Goal: Information Seeking & Learning: Learn about a topic

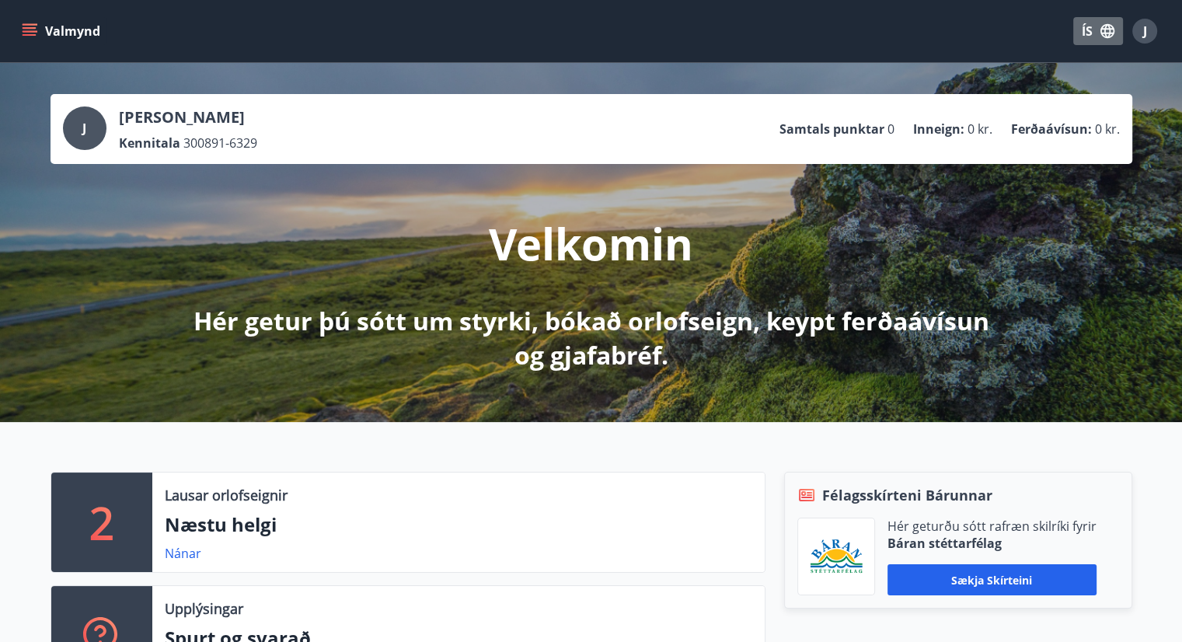
click at [1095, 40] on button "ÍS" at bounding box center [1098, 31] width 50 height 28
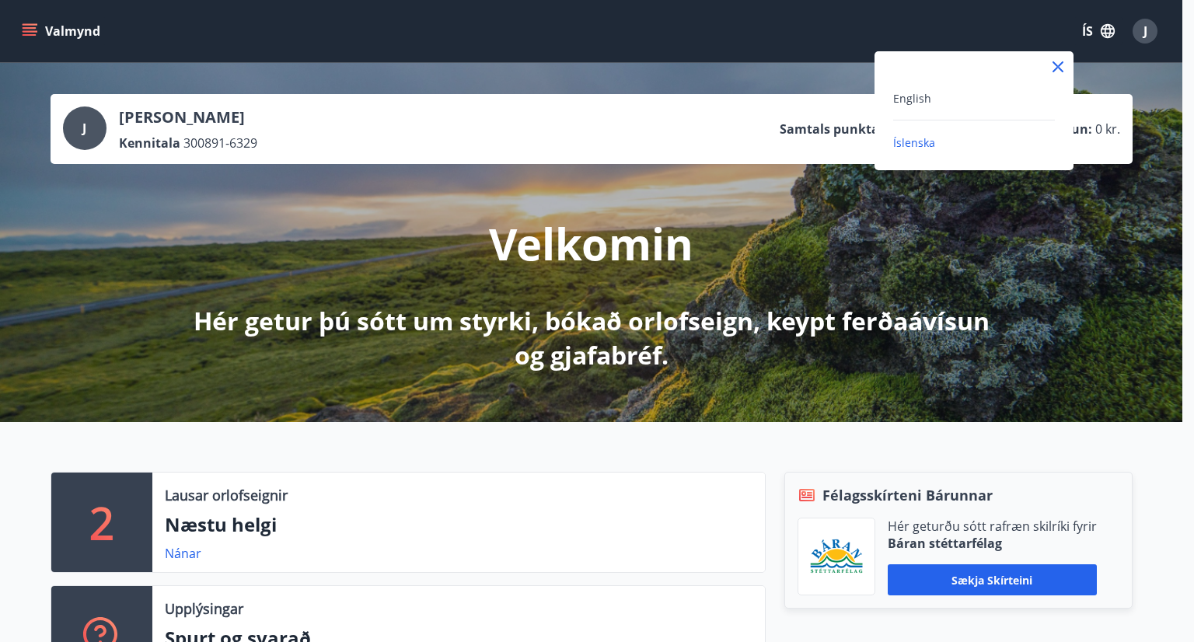
click at [988, 105] on div "English" at bounding box center [974, 98] width 162 height 19
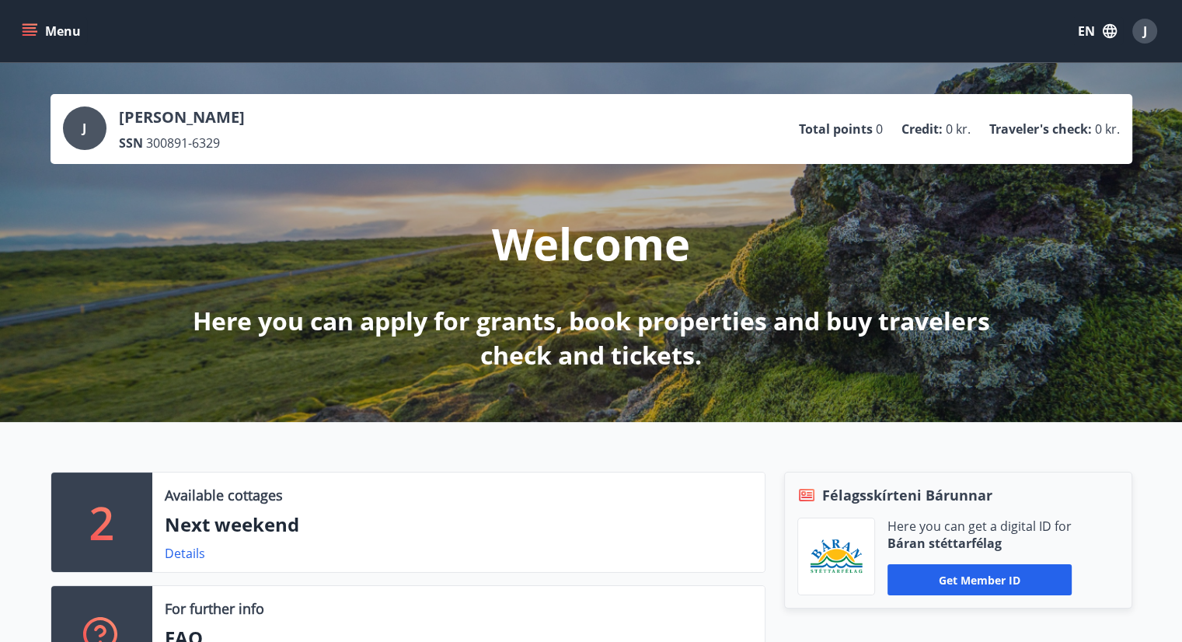
click at [22, 21] on button "Menu" at bounding box center [53, 31] width 68 height 28
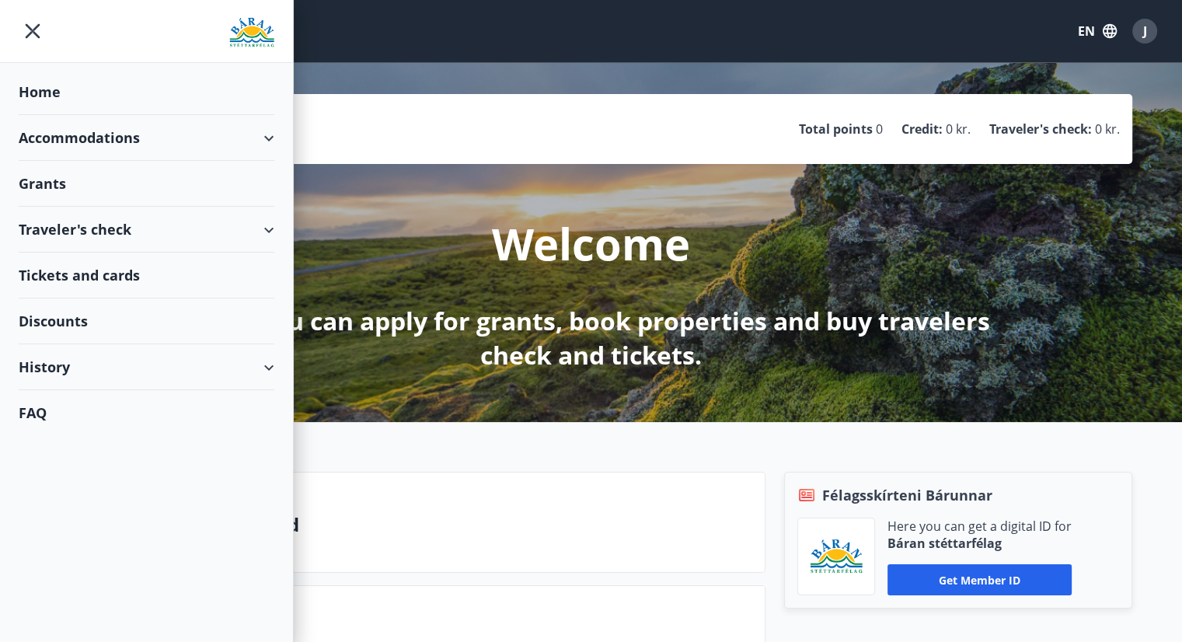
click at [86, 186] on div "Grants" at bounding box center [147, 184] width 256 height 46
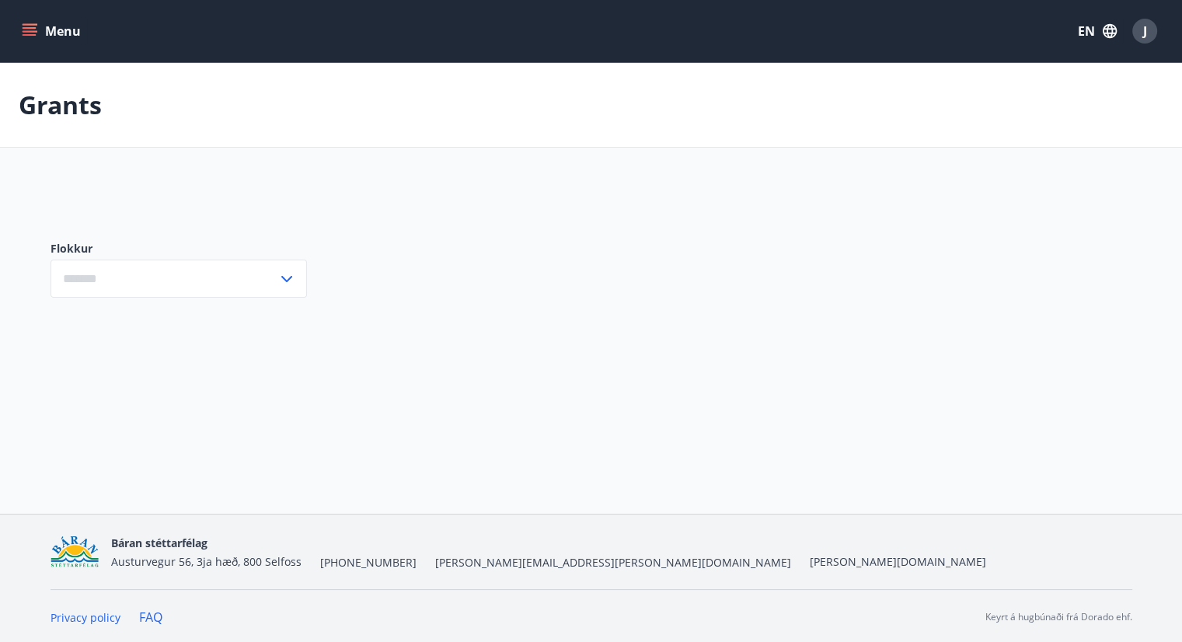
type input "***"
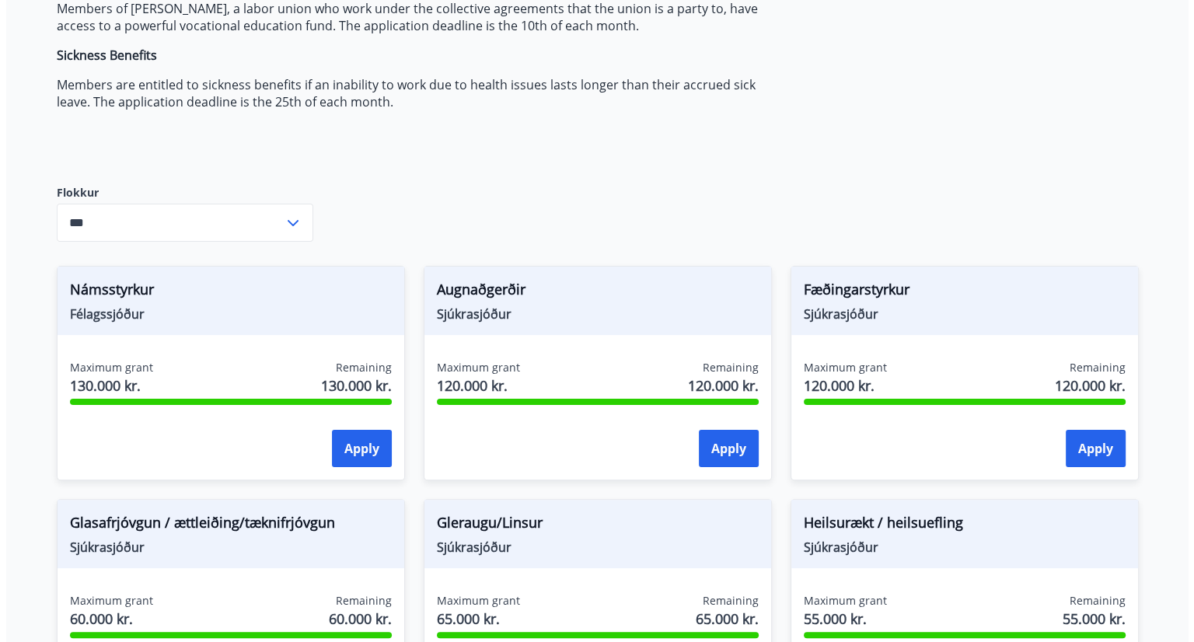
scroll to position [389, 0]
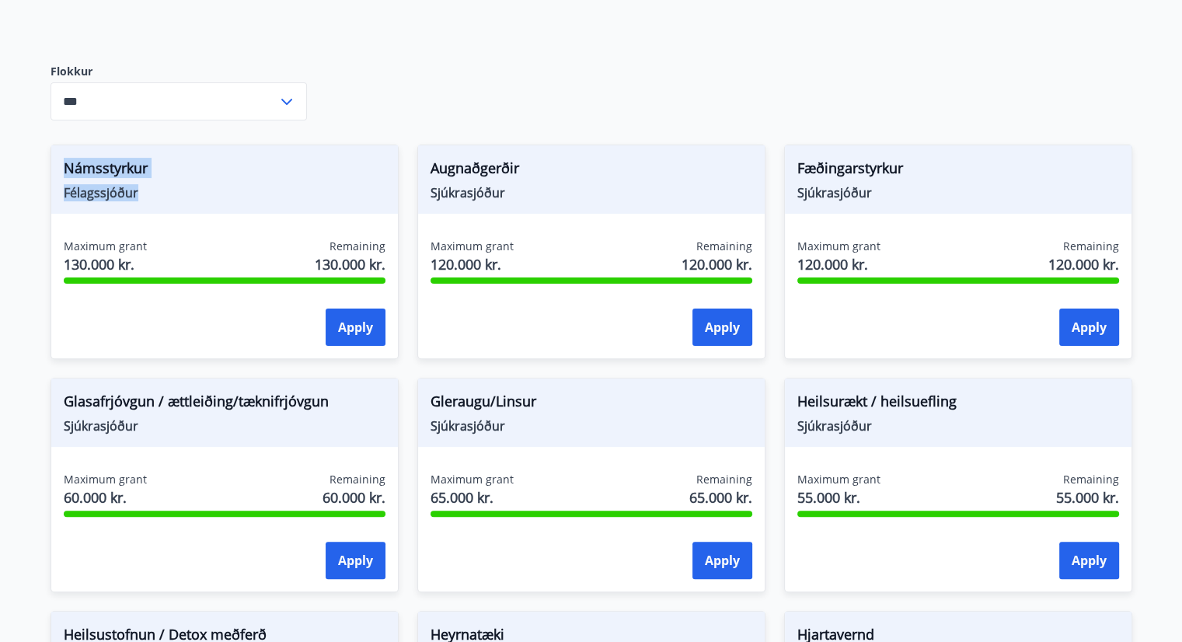
drag, startPoint x: 149, startPoint y: 201, endPoint x: 39, endPoint y: 166, distance: 115.8
click at [39, 166] on div "Námsstyrkur Félagssjóður Maximum grant 130.000 kr. Remaining 130.000 kr. Apply" at bounding box center [215, 242] width 367 height 233
copy div "Námsstyrkur Félagssjóður"
click at [231, 184] on span "Félagssjóður" at bounding box center [225, 192] width 322 height 17
click at [375, 326] on button "Apply" at bounding box center [356, 327] width 60 height 37
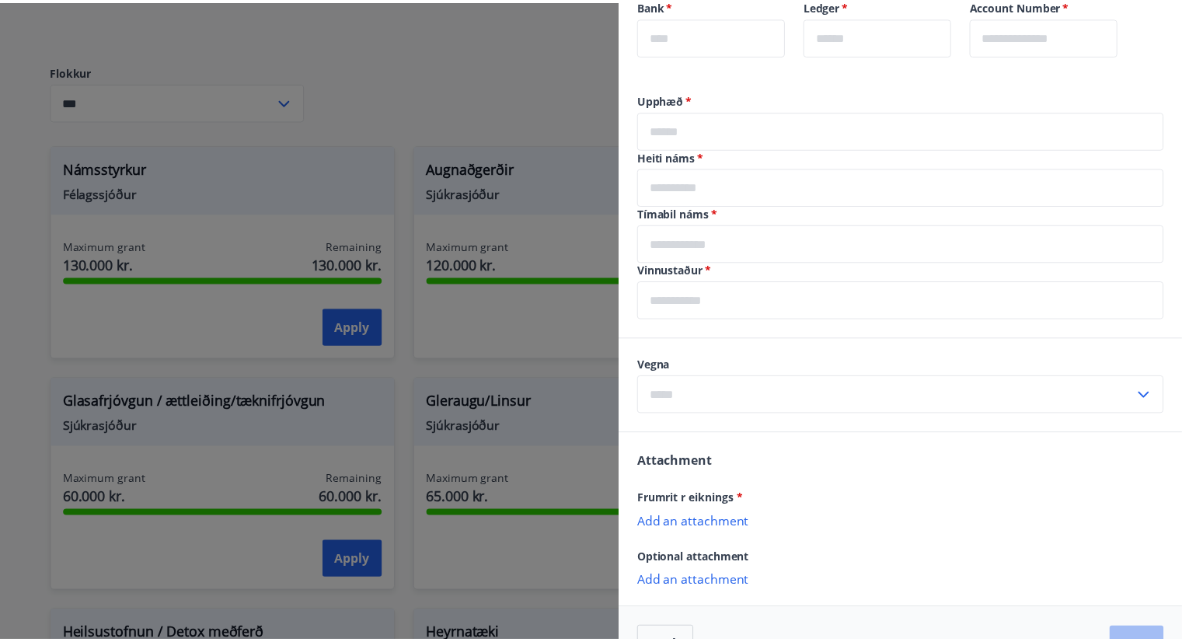
scroll to position [473, 0]
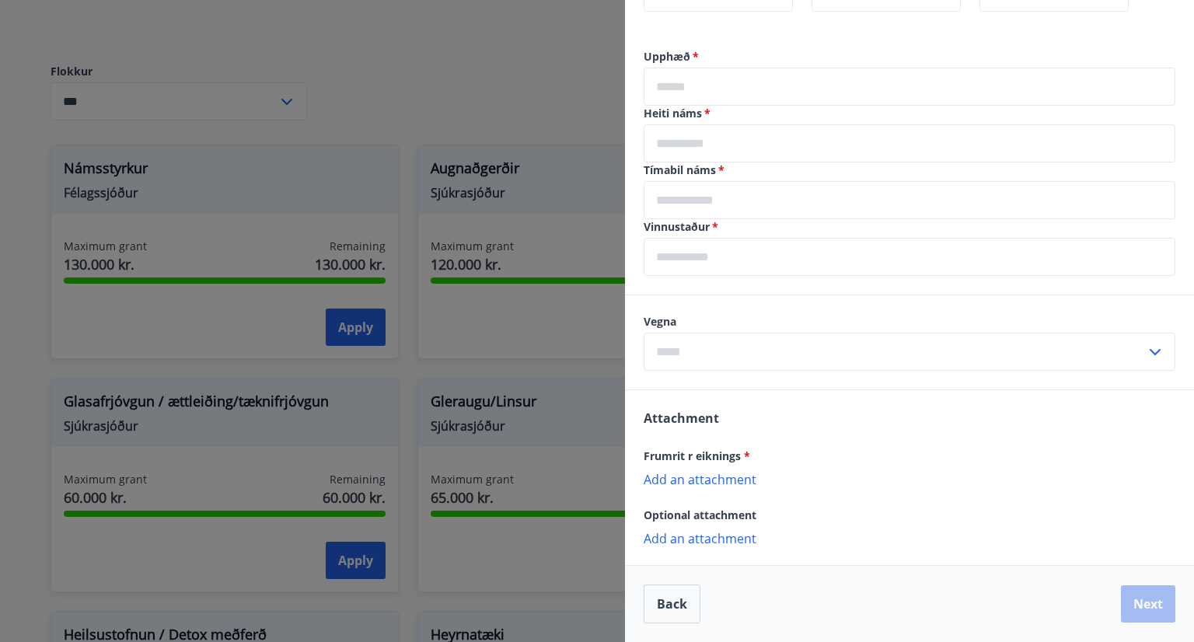
click at [0, 380] on div at bounding box center [597, 321] width 1194 height 642
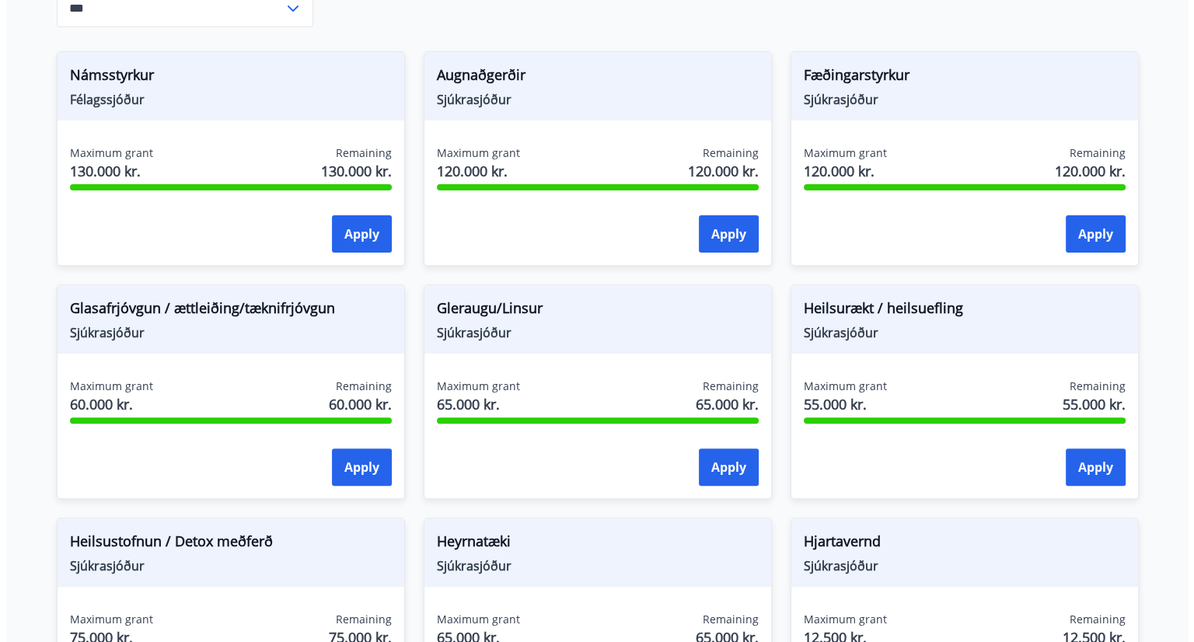
scroll to position [466, 0]
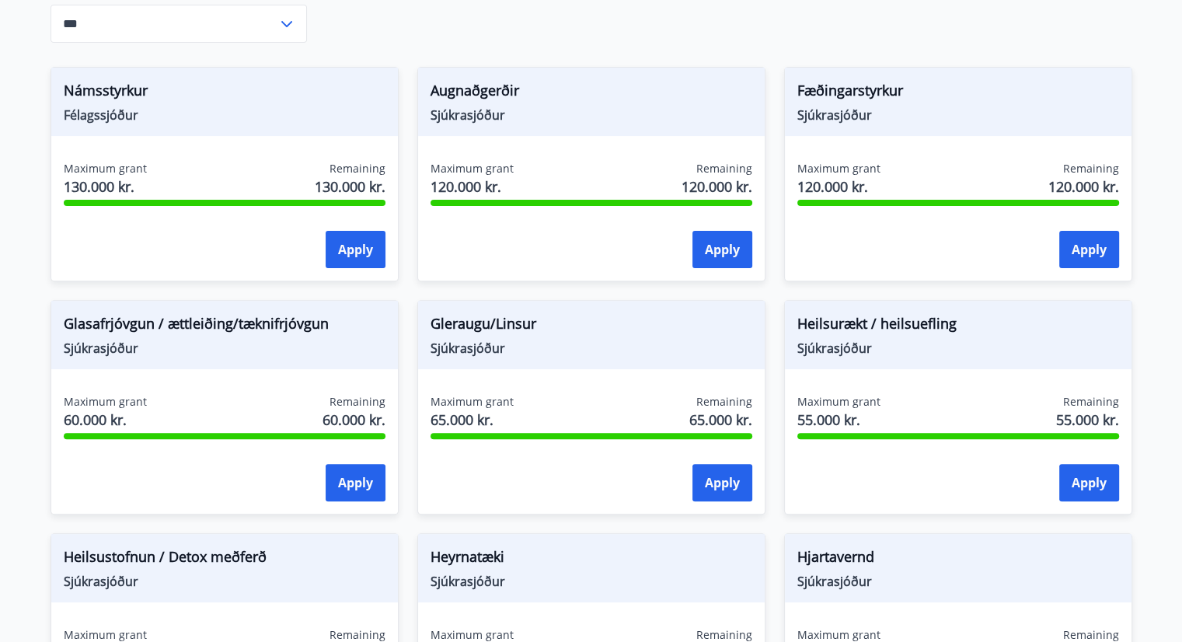
click at [278, 33] on div "*** ​" at bounding box center [179, 24] width 256 height 38
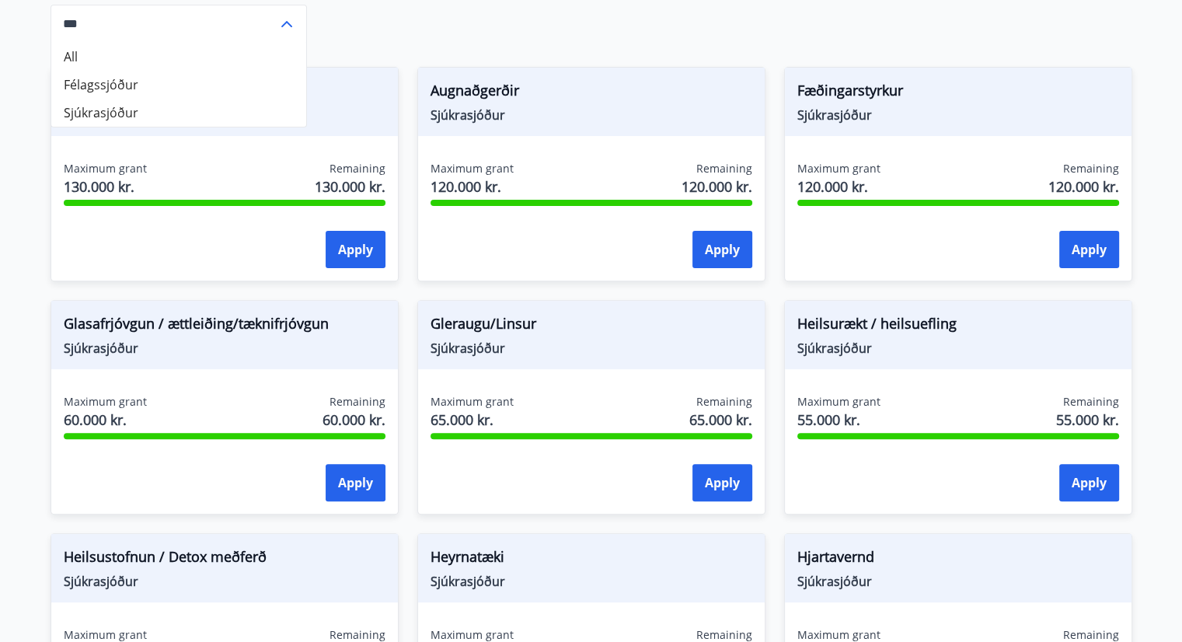
click at [441, 16] on div "Health and Prevention Grants Union members can apply for various health and pre…" at bounding box center [592, 472] width 1082 height 1520
click at [473, 48] on div "Augnaðgerðir Sjúkrasjóður Maximum grant 120.000 kr. Remaining 120.000 kr. Apply" at bounding box center [582, 164] width 367 height 233
drag, startPoint x: 526, startPoint y: 122, endPoint x: 417, endPoint y: 99, distance: 112.0
click at [418, 99] on div "Augnaðgerðir Sjúkrasjóður" at bounding box center [591, 102] width 347 height 68
copy div "Augnaðgerðir Sjúkrasjóður"
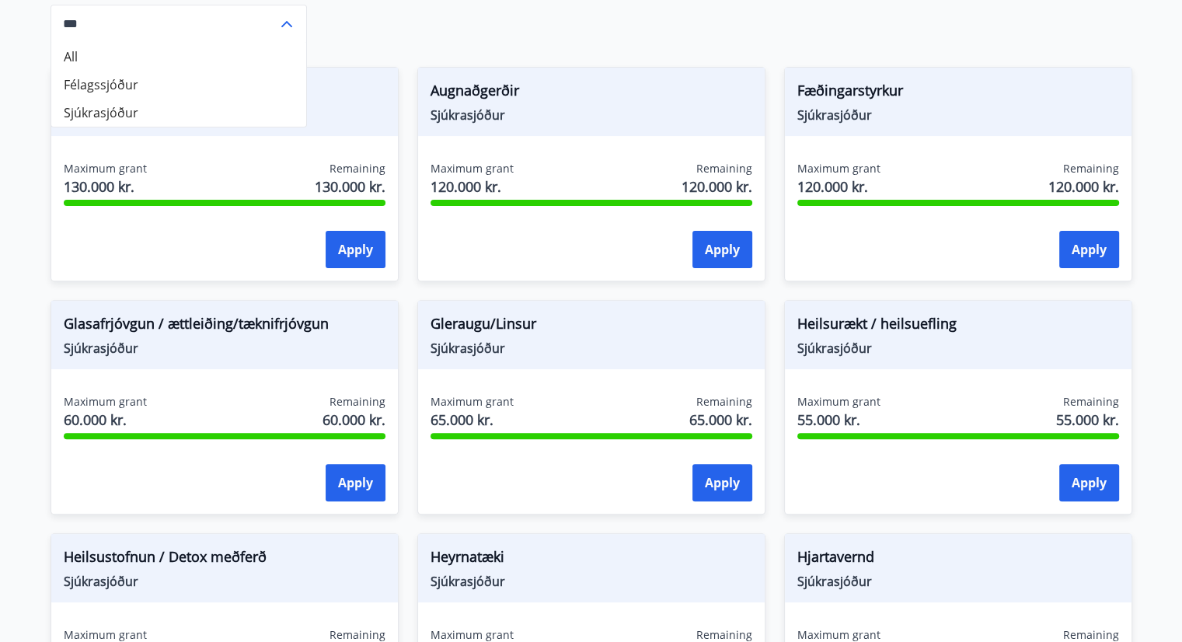
click at [0, 203] on main "Grants Health and Prevention Grants Union members can apply for various health …" at bounding box center [591, 415] width 1182 height 1636
click at [291, 19] on icon at bounding box center [286, 24] width 19 height 19
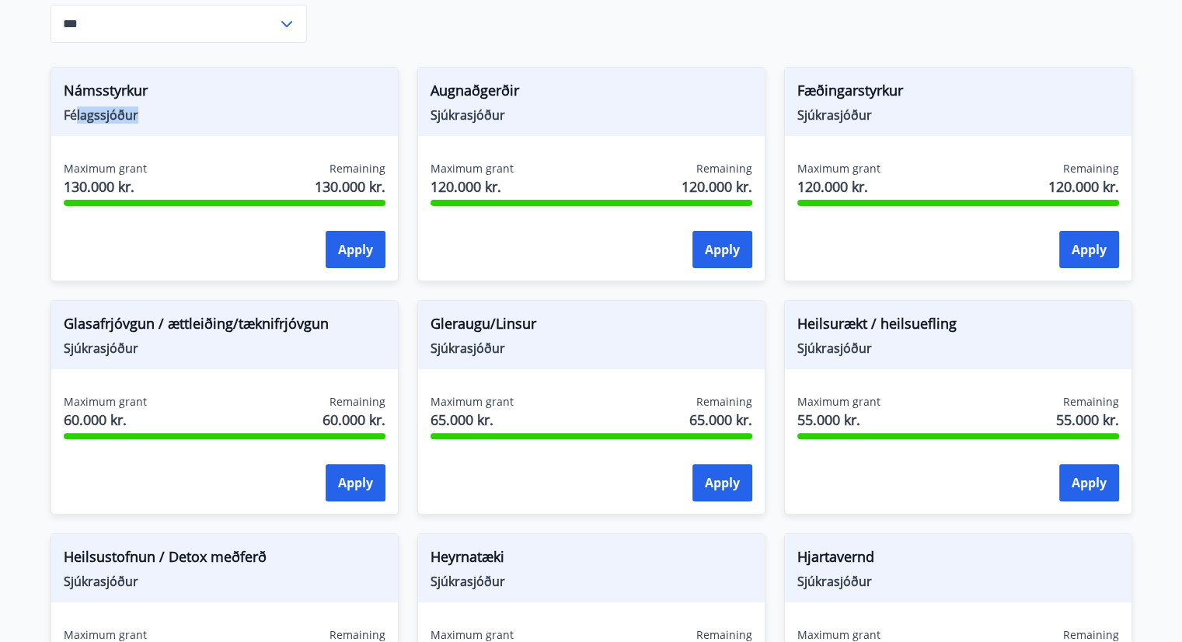
drag, startPoint x: 171, startPoint y: 124, endPoint x: 73, endPoint y: 124, distance: 97.9
click at [73, 124] on div "Námsstyrkur Félagssjóður" at bounding box center [224, 102] width 347 height 68
click at [0, 127] on main "Grants Health and Prevention Grants Union members can apply for various health …" at bounding box center [591, 415] width 1182 height 1636
drag, startPoint x: 870, startPoint y: 119, endPoint x: 765, endPoint y: 92, distance: 109.0
click at [766, 92] on div "Fæðingarstyrkur Sjúkrasjóður Maximum grant 120.000 kr. Remaining 120.000 kr. Ap…" at bounding box center [949, 164] width 367 height 233
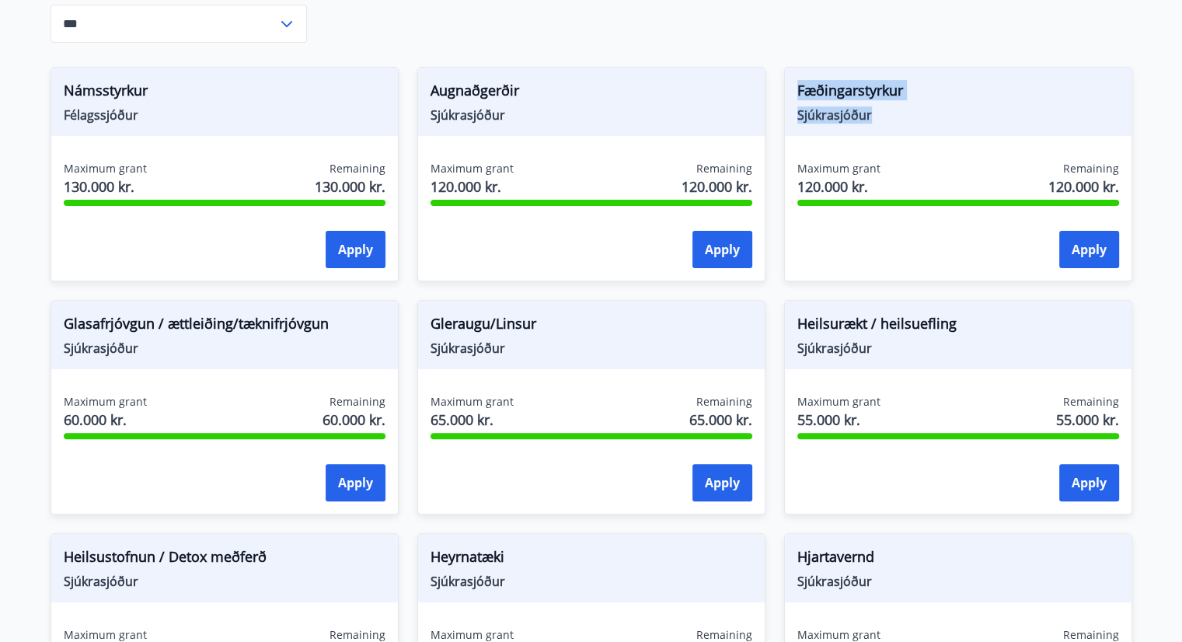
copy div "Fæðingarstyrkur Sjúkrasjóður"
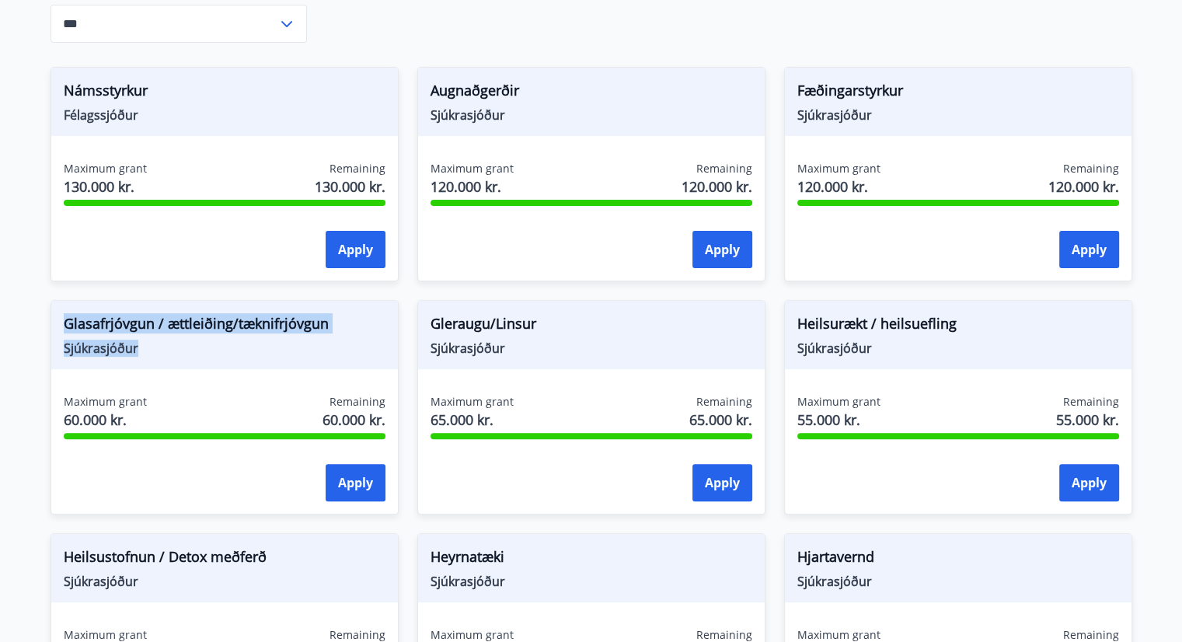
drag, startPoint x: 171, startPoint y: 350, endPoint x: 56, endPoint y: 326, distance: 117.5
click at [56, 326] on div "Glasafrjóvgun / ættleiðing/tæknifrjóvgun Sjúkrasjóður" at bounding box center [224, 335] width 347 height 68
copy div "Glasafrjóvgun / ættleiðing/tæknifrjóvgun Sjúkrasjóður"
click at [508, 360] on div "Gleraugu/[PERSON_NAME]" at bounding box center [591, 335] width 347 height 68
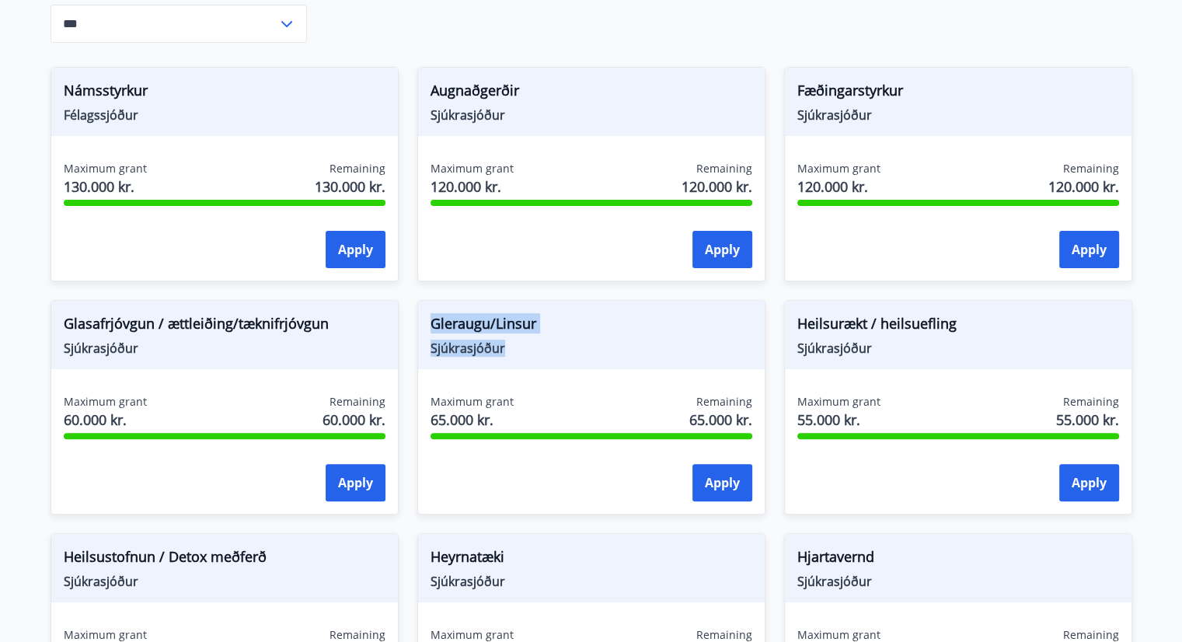
drag, startPoint x: 510, startPoint y: 349, endPoint x: 420, endPoint y: 320, distance: 94.6
click at [420, 320] on div "Gleraugu/[PERSON_NAME]" at bounding box center [591, 335] width 347 height 68
copy div "Gleraugu/[PERSON_NAME]"
drag, startPoint x: 893, startPoint y: 351, endPoint x: 794, endPoint y: 316, distance: 104.7
click at [794, 316] on div "Heilsurækt / heilsuefling Sjúkrasjóður" at bounding box center [958, 335] width 347 height 68
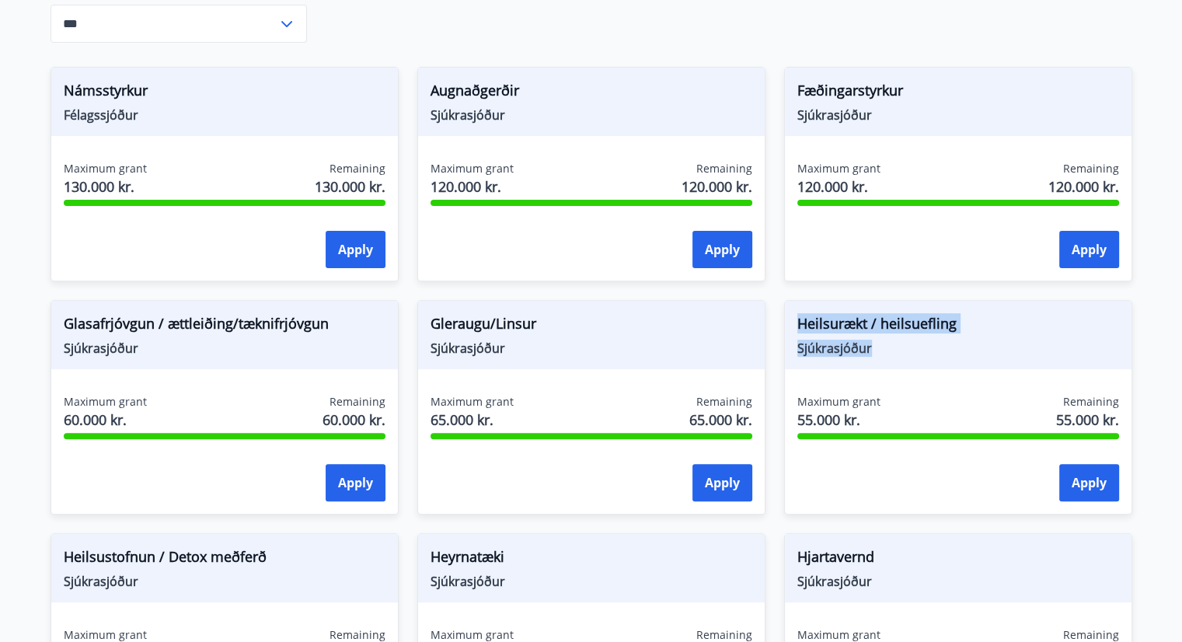
copy div "Heilsurækt / heilsuefling Sjúkrasjóður"
click at [1081, 480] on button "Apply" at bounding box center [1089, 482] width 60 height 37
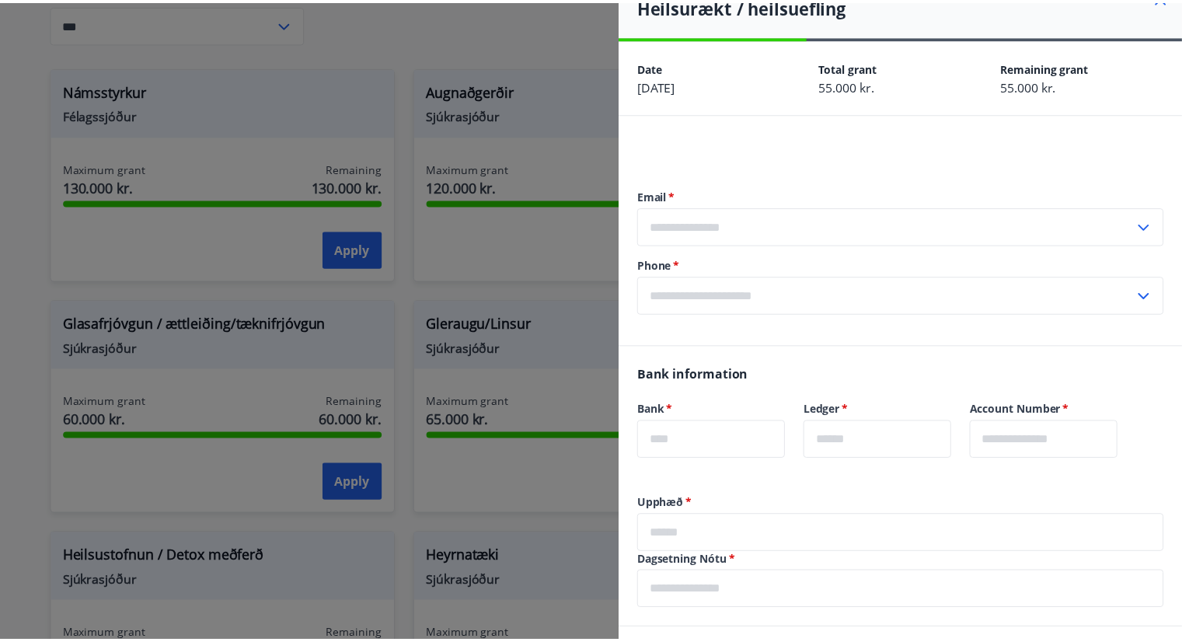
scroll to position [0, 0]
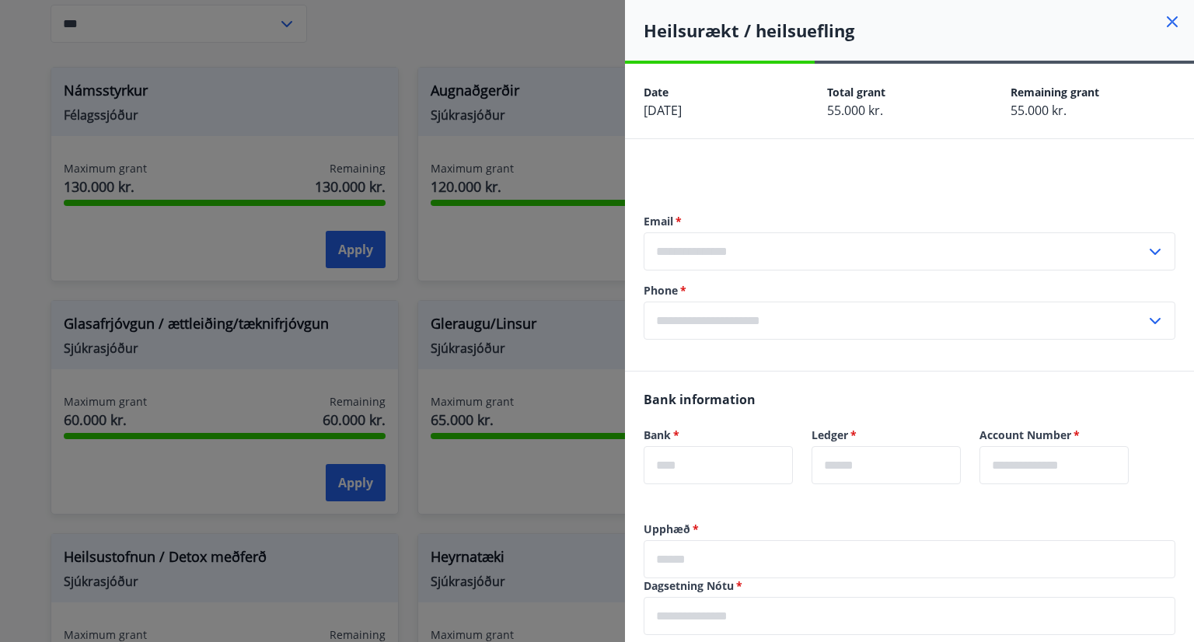
click at [0, 156] on div at bounding box center [597, 321] width 1194 height 642
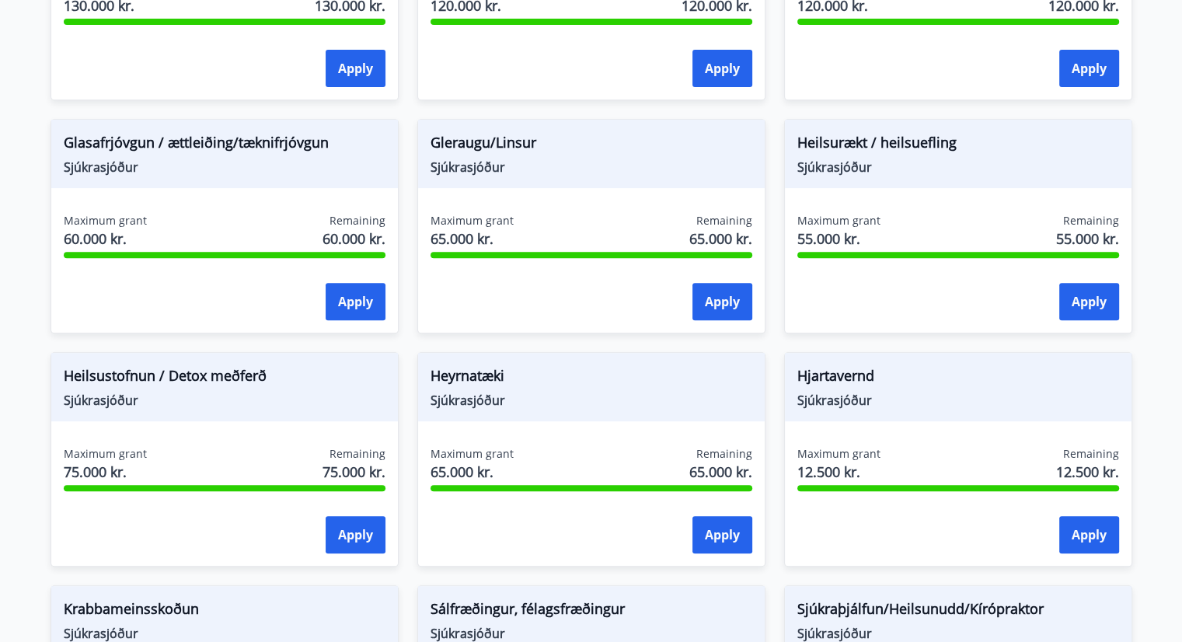
scroll to position [777, 0]
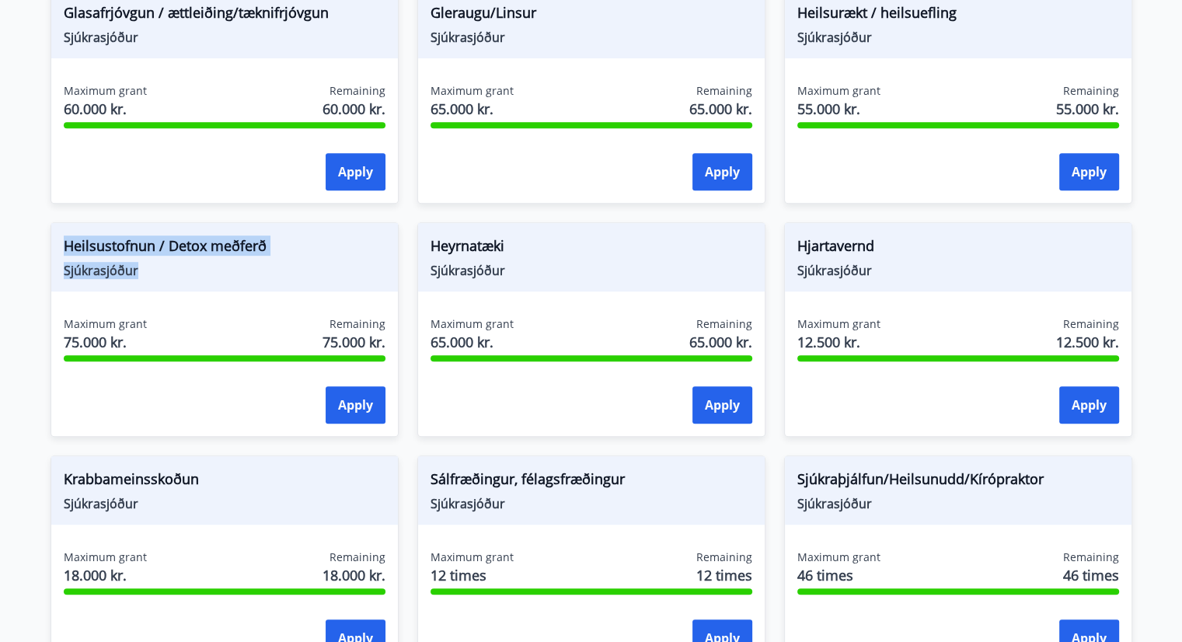
drag, startPoint x: 170, startPoint y: 274, endPoint x: 46, endPoint y: 249, distance: 126.7
click at [46, 249] on div "Heilsustofnun / Detox meðferð Sjúkrasjóður Maximum grant 75.000 kr. Remaining 7…" at bounding box center [215, 320] width 367 height 233
copy div "Heilsustofnun / Detox meðferð Sjúkrasjóður"
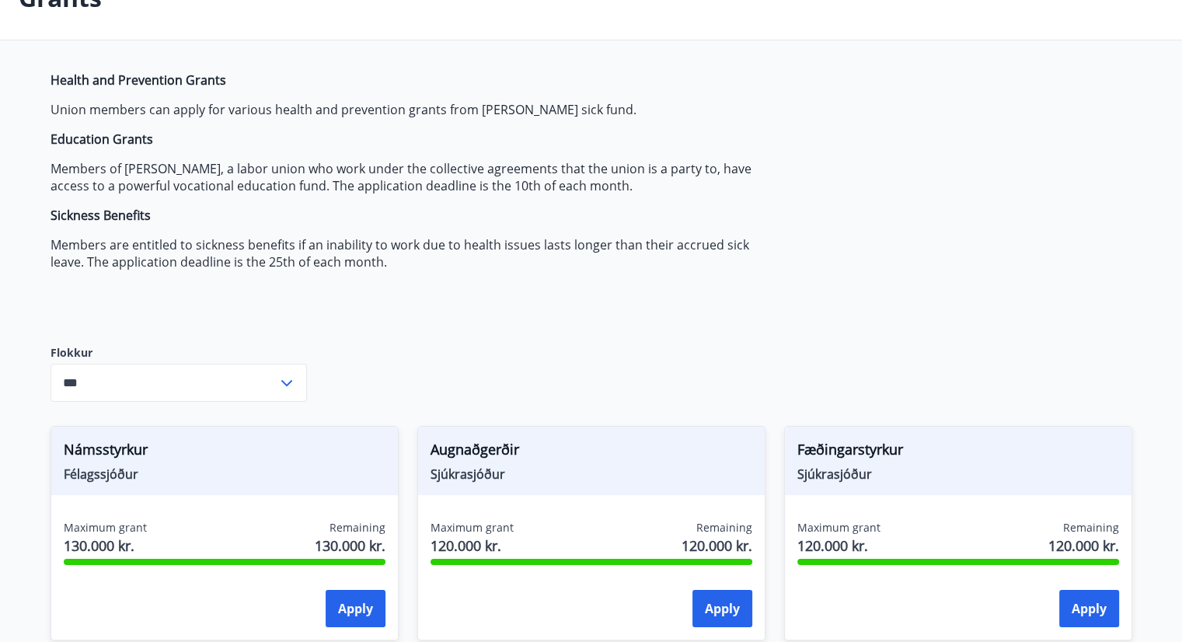
scroll to position [0, 0]
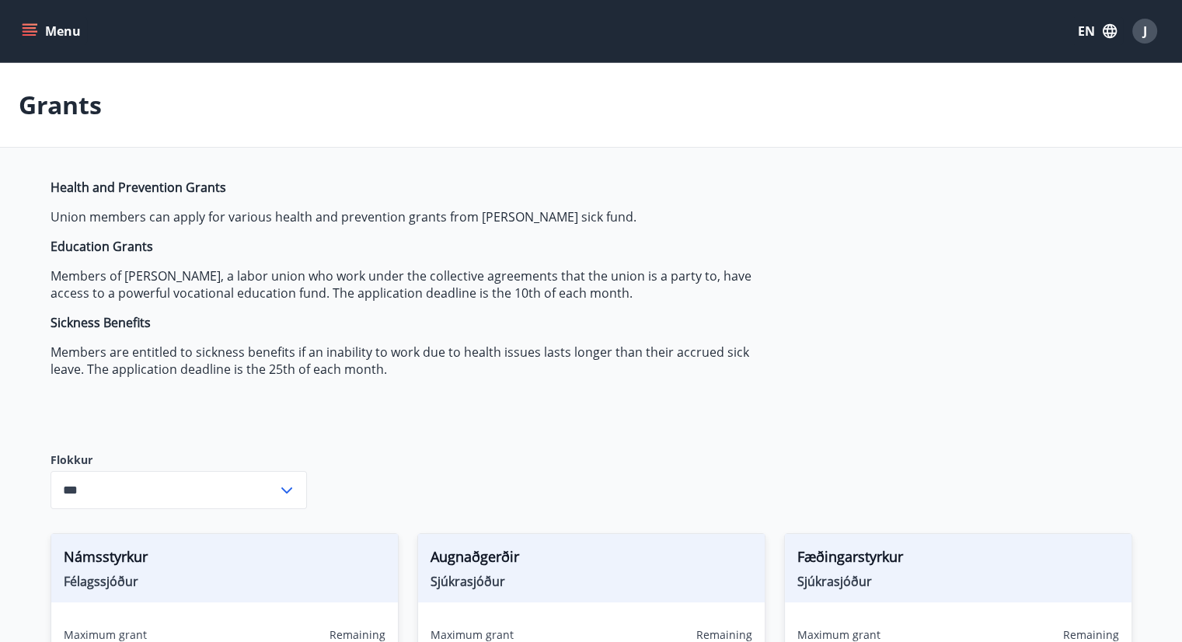
click at [1092, 35] on button "EN" at bounding box center [1097, 31] width 51 height 28
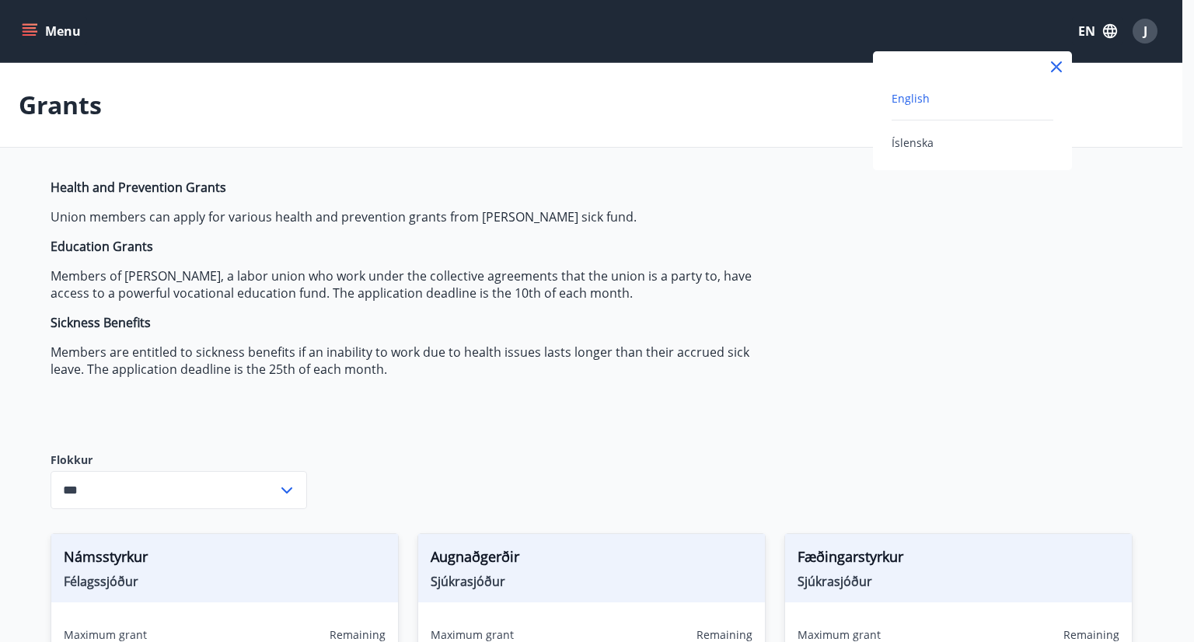
click at [896, 102] on span "English" at bounding box center [910, 98] width 38 height 15
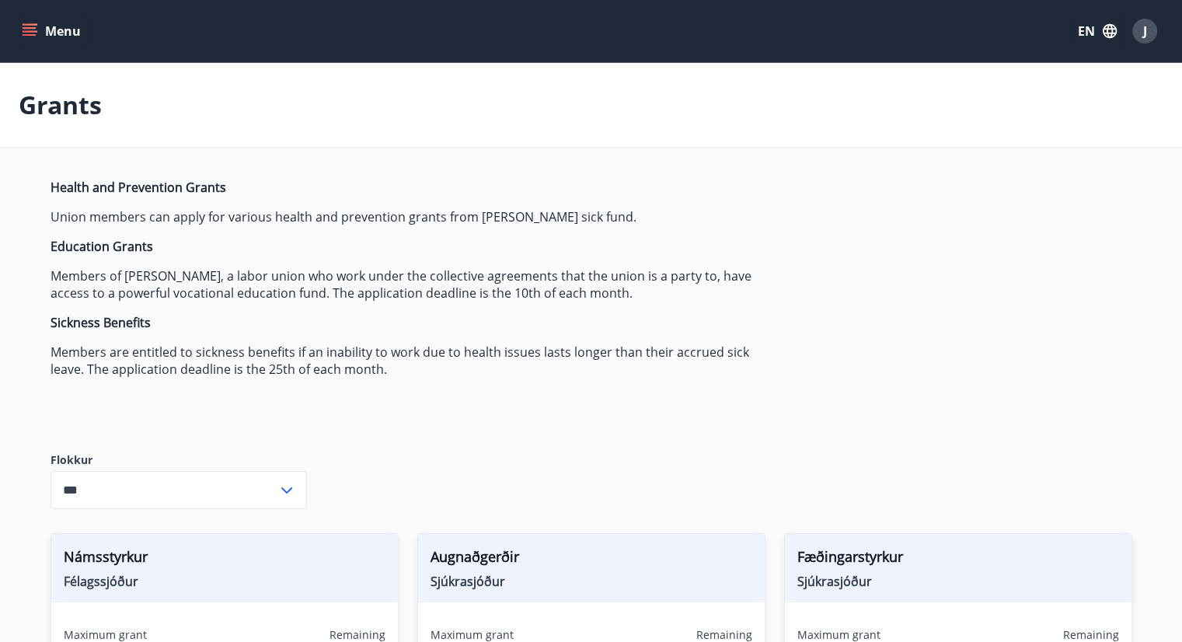
drag, startPoint x: 188, startPoint y: 284, endPoint x: 22, endPoint y: 155, distance: 210.5
copy p
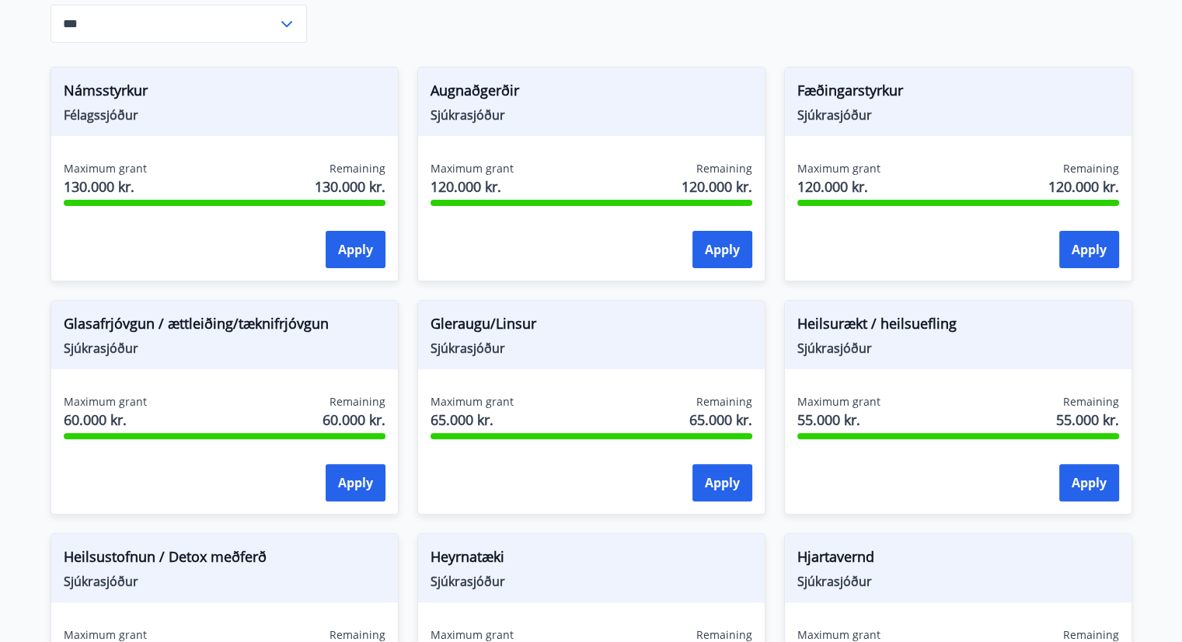
scroll to position [466, 0]
drag, startPoint x: 881, startPoint y: 124, endPoint x: 768, endPoint y: 98, distance: 116.5
click at [768, 98] on div "Fæðingarstyrkur Sjúkrasjóður Maximum grant 120.000 kr. Remaining 120.000 kr. Ap…" at bounding box center [949, 164] width 367 height 233
copy div "Fæðingarstyrkur Sjúkrasjóður"
click at [155, 354] on span "Sjúkrasjóður" at bounding box center [225, 348] width 322 height 17
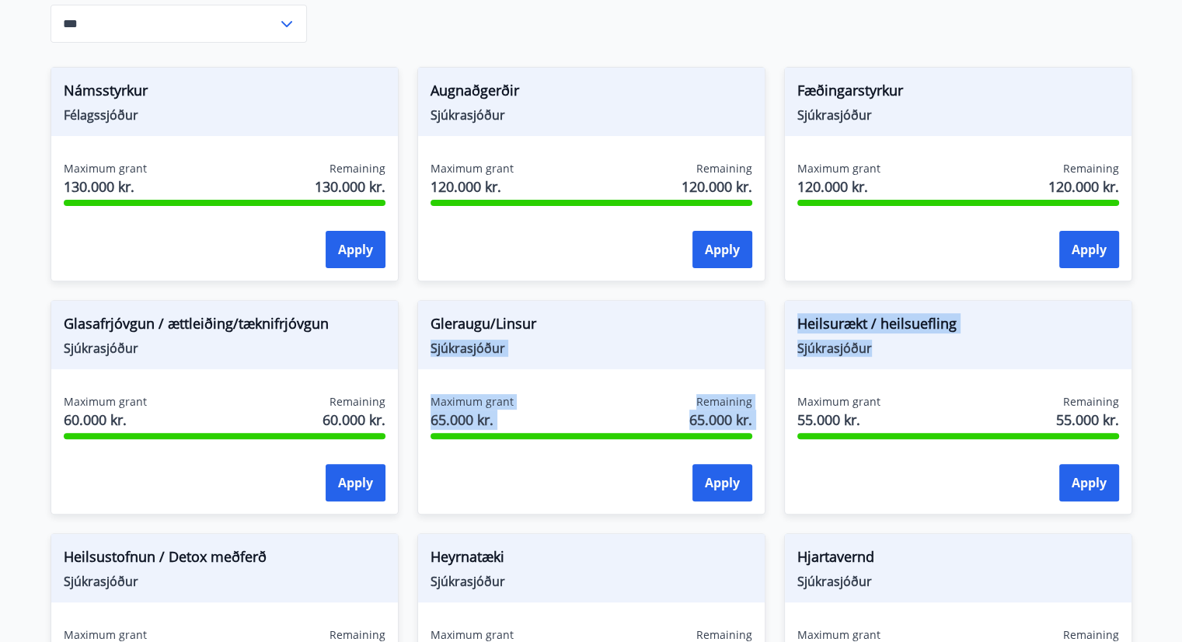
drag, startPoint x: 870, startPoint y: 348, endPoint x: 754, endPoint y: 321, distance: 119.7
click at [754, 321] on div "Námsstyrkur Félagssjóður Maximum grant 130.000 kr. Remaining 130.000 kr. Apply …" at bounding box center [582, 631] width 1101 height 1166
click at [891, 350] on span "Sjúkrasjóður" at bounding box center [958, 348] width 322 height 17
drag, startPoint x: 893, startPoint y: 354, endPoint x: 797, endPoint y: 327, distance: 100.1
click at [797, 327] on div "Heilsurækt / heilsuefling Sjúkrasjóður" at bounding box center [958, 335] width 347 height 68
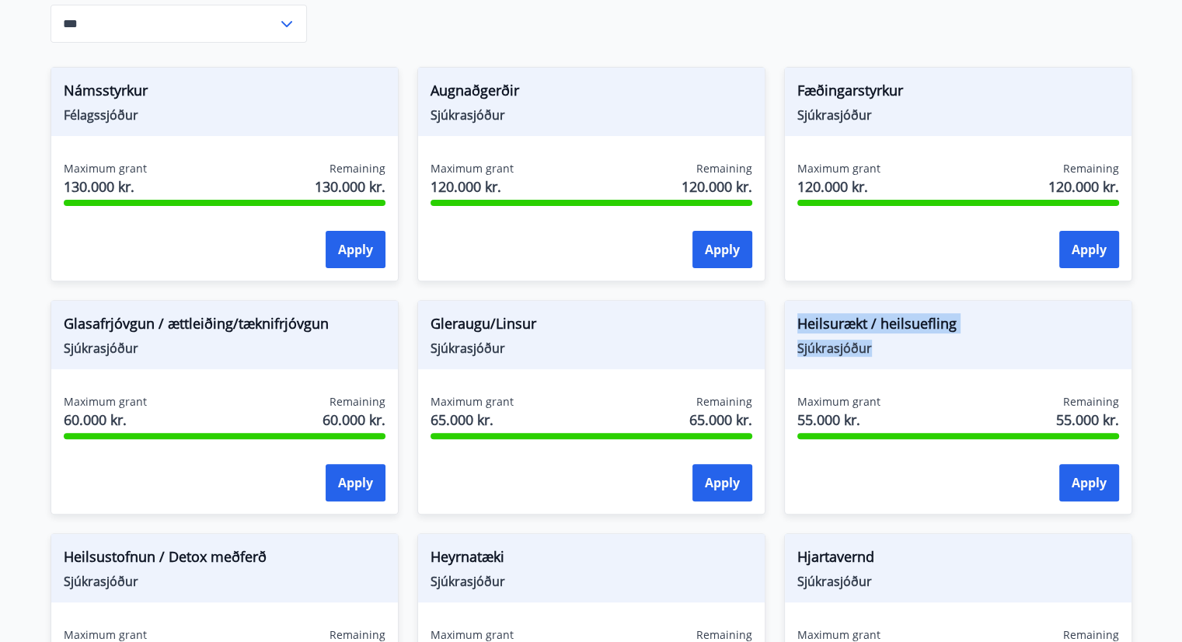
copy div "Heilsurækt / heilsuefling Sjúkrasjóður"
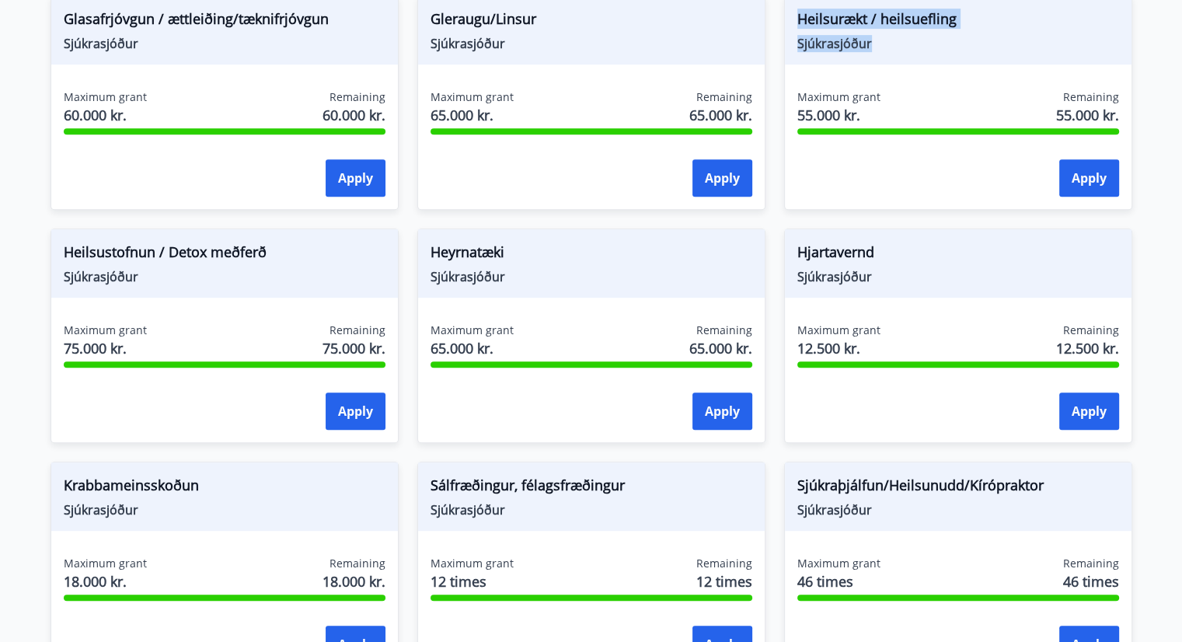
scroll to position [855, 0]
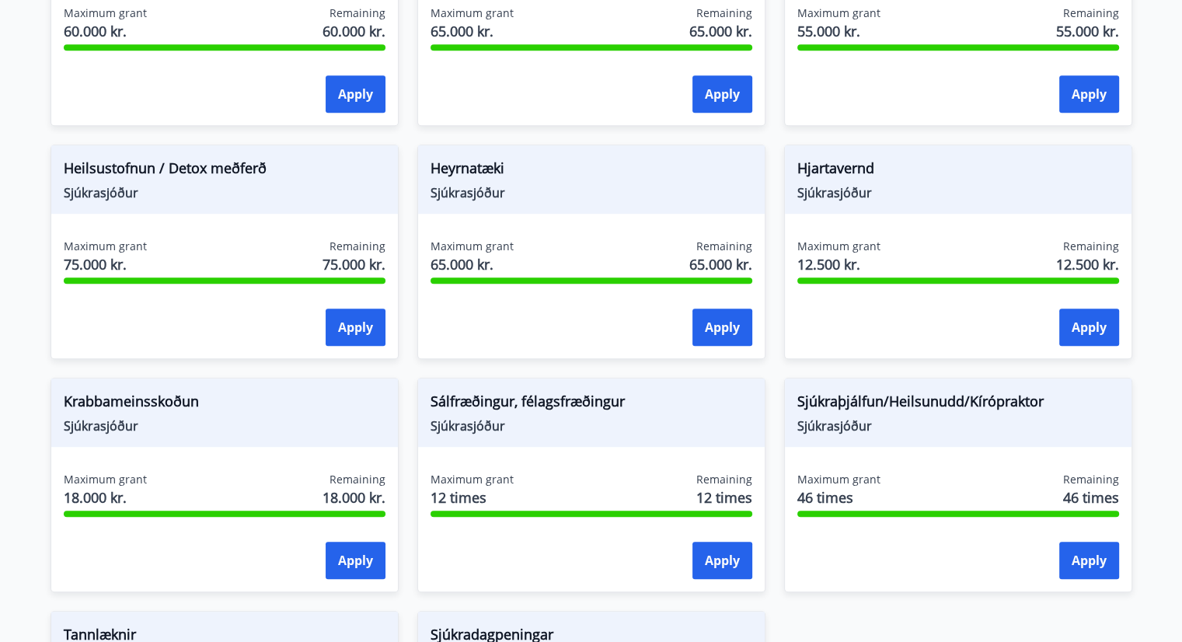
click at [546, 187] on span "Sjúkrasjóður" at bounding box center [592, 192] width 322 height 17
click at [712, 312] on button "Apply" at bounding box center [722, 327] width 60 height 37
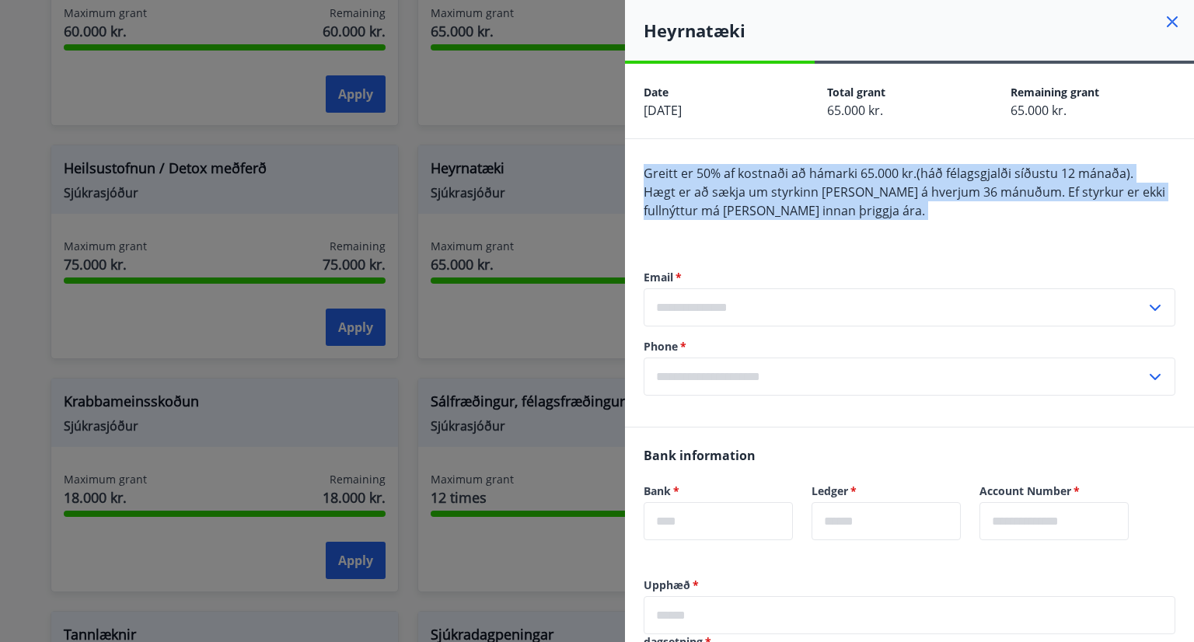
drag, startPoint x: 891, startPoint y: 227, endPoint x: 636, endPoint y: 180, distance: 259.1
click at [636, 180] on div "Greitt er 50% af kostnaði að hámarki 65.000 kr.(háð félagsgjalði síðustu 12 mán…" at bounding box center [909, 283] width 569 height 288
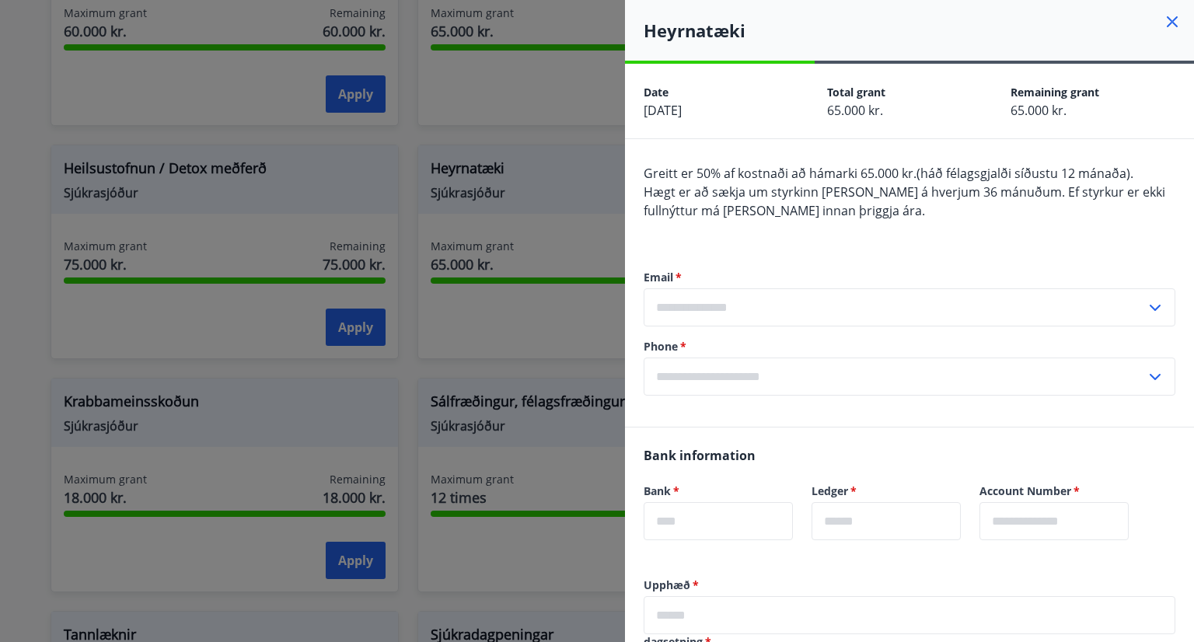
click at [0, 303] on div at bounding box center [597, 321] width 1194 height 642
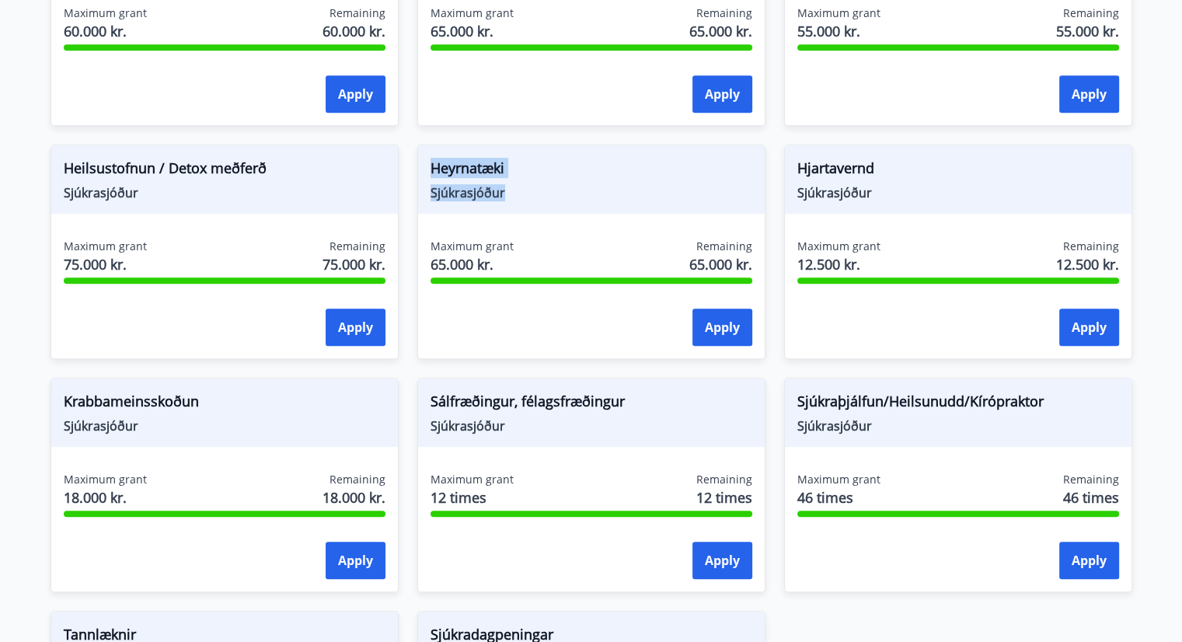
drag, startPoint x: 501, startPoint y: 193, endPoint x: 424, endPoint y: 166, distance: 81.6
click at [424, 166] on div "Heyrnatæki Sjúkrasjóður" at bounding box center [591, 179] width 347 height 68
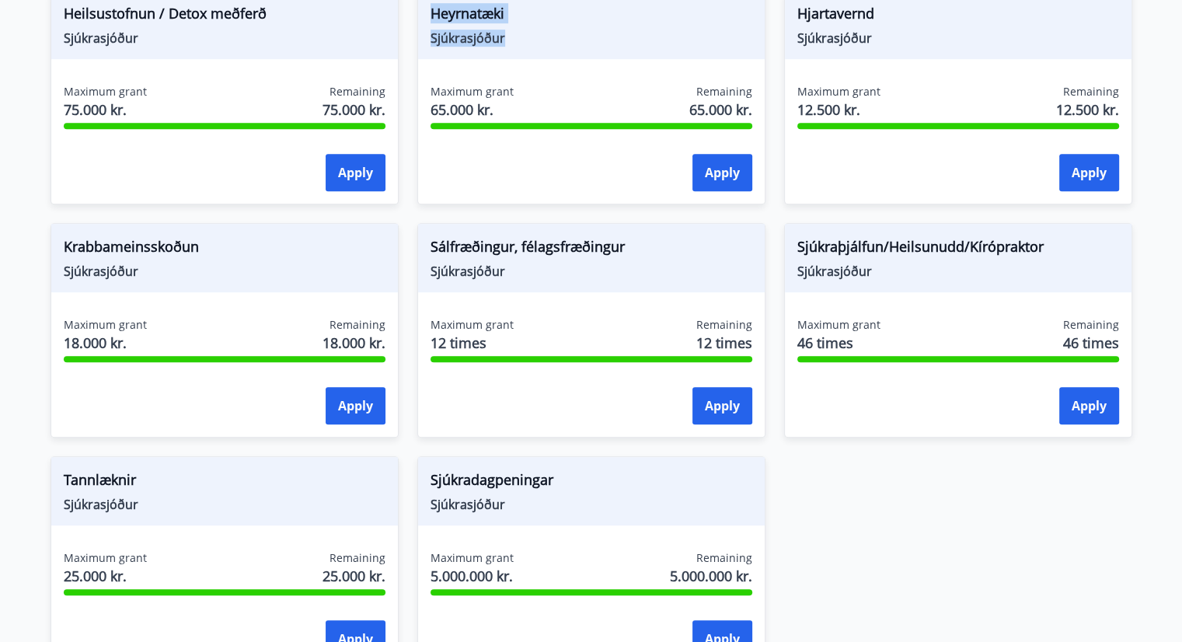
scroll to position [1010, 0]
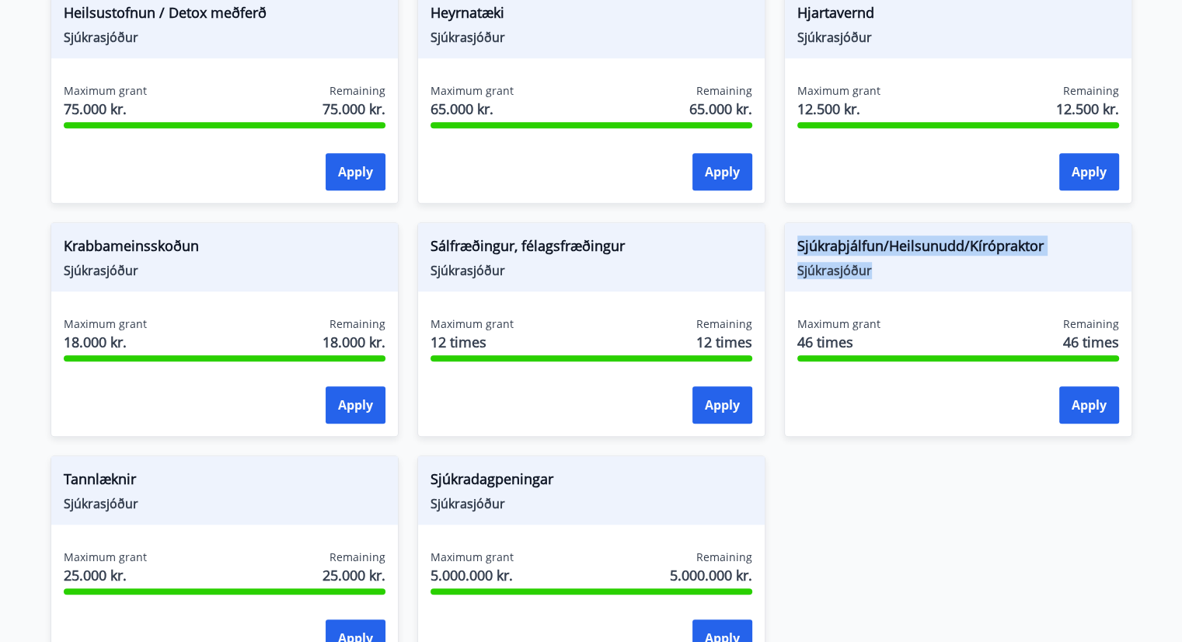
drag, startPoint x: 884, startPoint y: 271, endPoint x: 769, endPoint y: 245, distance: 118.0
click at [769, 245] on div "Sjúkraþjálfun/Heilsunudd/Kírópraktor Sjúkrasjóður Maximum grant 46 times Remain…" at bounding box center [949, 320] width 367 height 233
click at [882, 225] on div "Sjúkraþjálfun/Heilsunudd/Kírópraktor [PERSON_NAME]" at bounding box center [958, 257] width 347 height 68
click at [867, 253] on span "Sjúkraþjálfun/Heilsunudd/Kírópraktor" at bounding box center [958, 248] width 322 height 26
click at [847, 257] on span "Sjúkraþjálfun/Heilsunudd/Kírópraktor" at bounding box center [958, 248] width 322 height 26
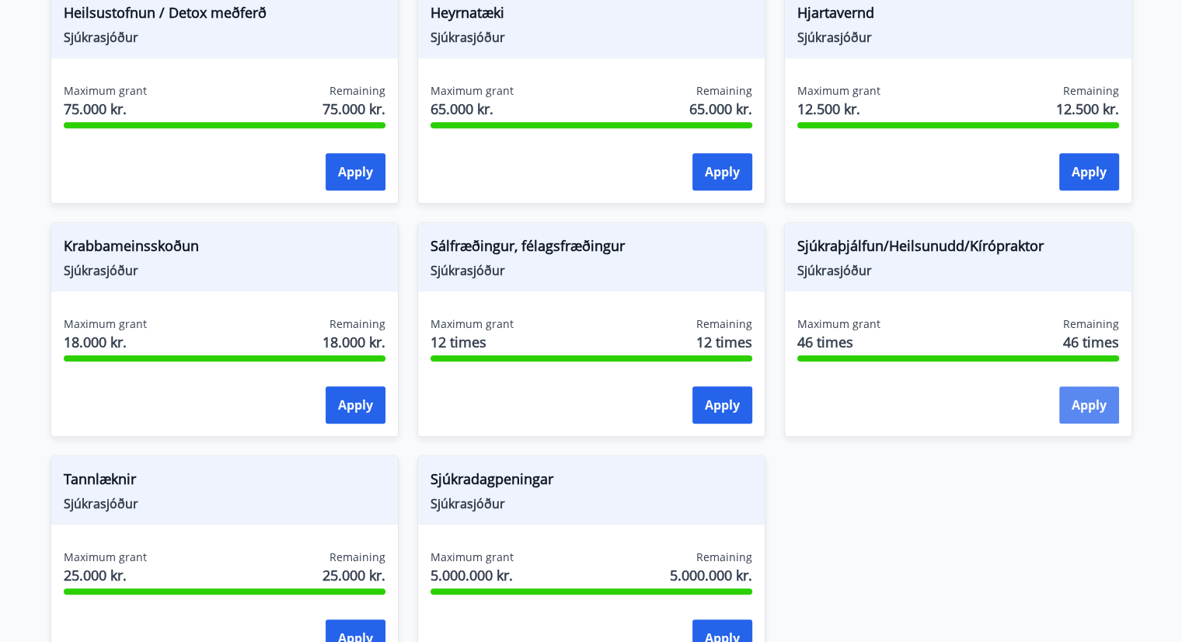
click at [1073, 399] on button "Apply" at bounding box center [1089, 404] width 60 height 37
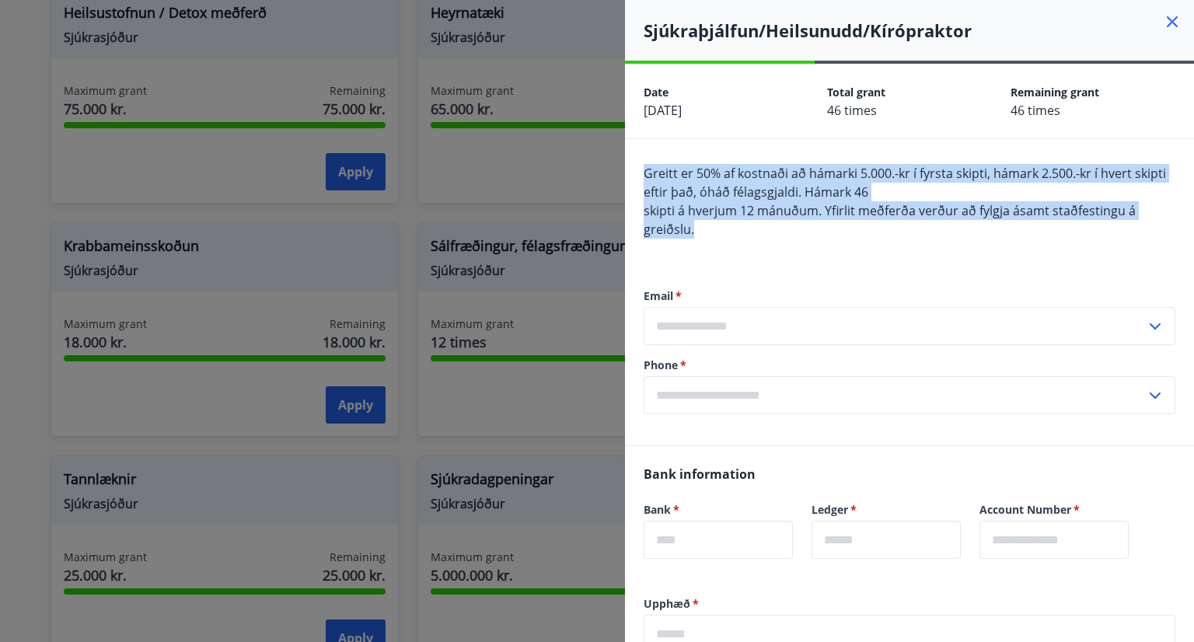
drag, startPoint x: 709, startPoint y: 225, endPoint x: 647, endPoint y: 176, distance: 79.1
click at [647, 176] on div "Greitt er 50% af kostnaði að hámarki 5.000.-kr í fyrsta skipti, hámark 2.500.-k…" at bounding box center [910, 210] width 532 height 93
click at [1163, 23] on icon at bounding box center [1172, 21] width 19 height 19
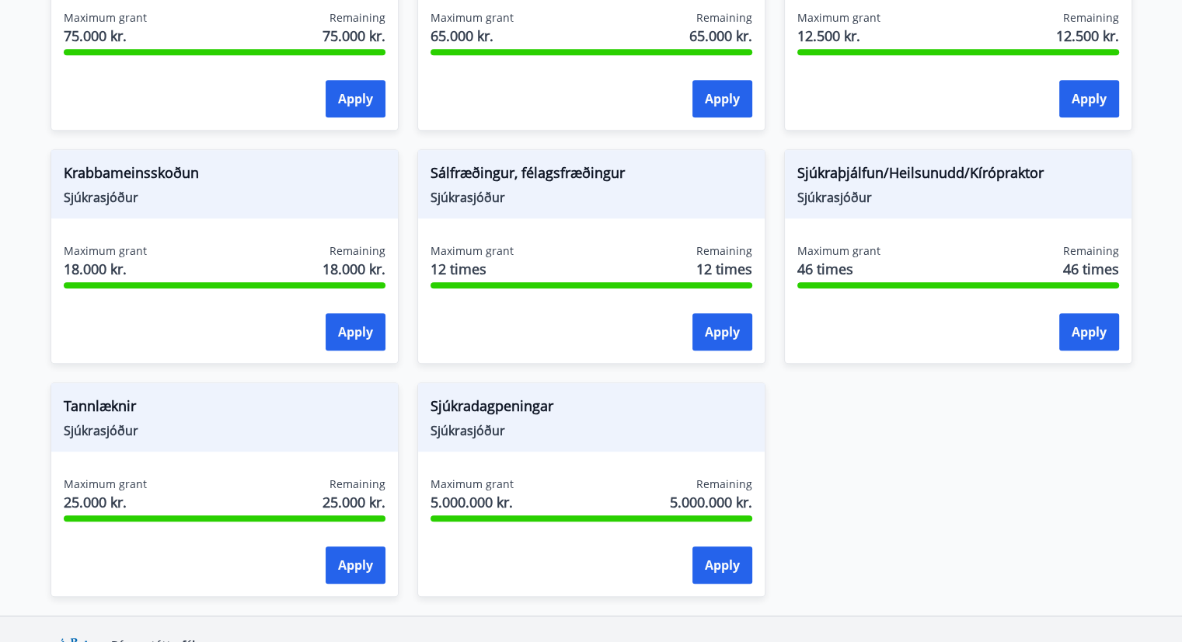
scroll to position [1088, 0]
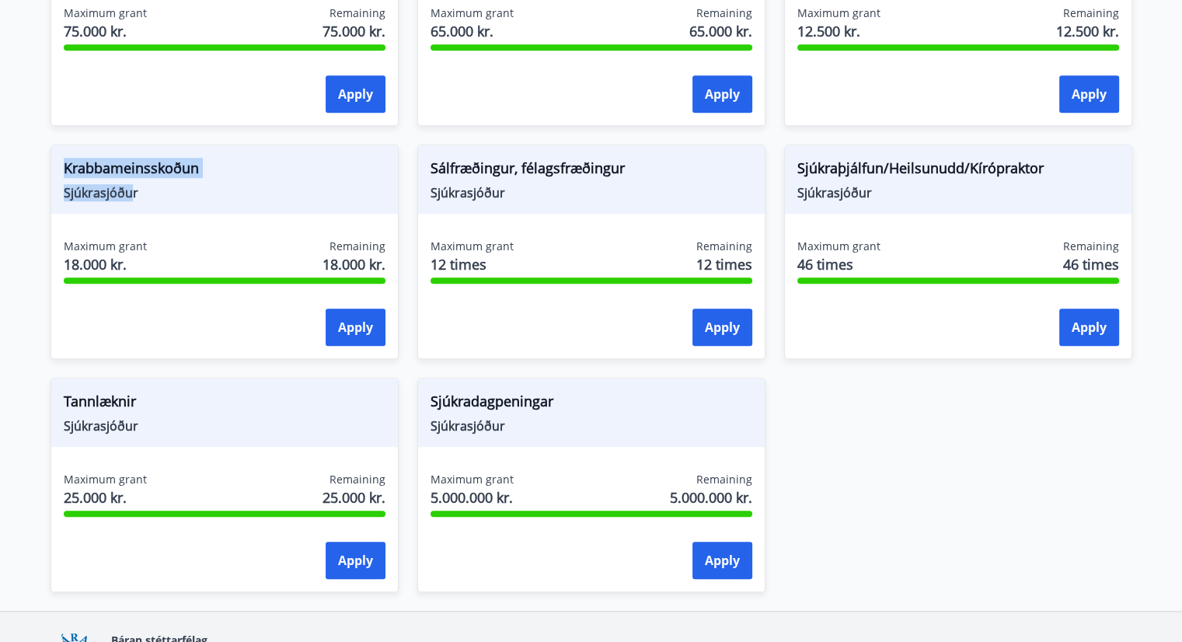
drag, startPoint x: 91, startPoint y: 188, endPoint x: 57, endPoint y: 169, distance: 39.3
click at [57, 169] on div "Krabbameinsskoðun Sjúkrasjóður" at bounding box center [224, 179] width 347 height 68
click at [123, 204] on div "Krabbameinsskoðun Sjúkrasjóður" at bounding box center [224, 179] width 347 height 68
drag, startPoint x: 146, startPoint y: 183, endPoint x: 49, endPoint y: 172, distance: 97.8
click at [49, 172] on div "Krabbameinsskoðun Sjúkrasjóður Maximum grant 18.000 kr. Remaining 18.000 kr. Ap…" at bounding box center [215, 242] width 367 height 233
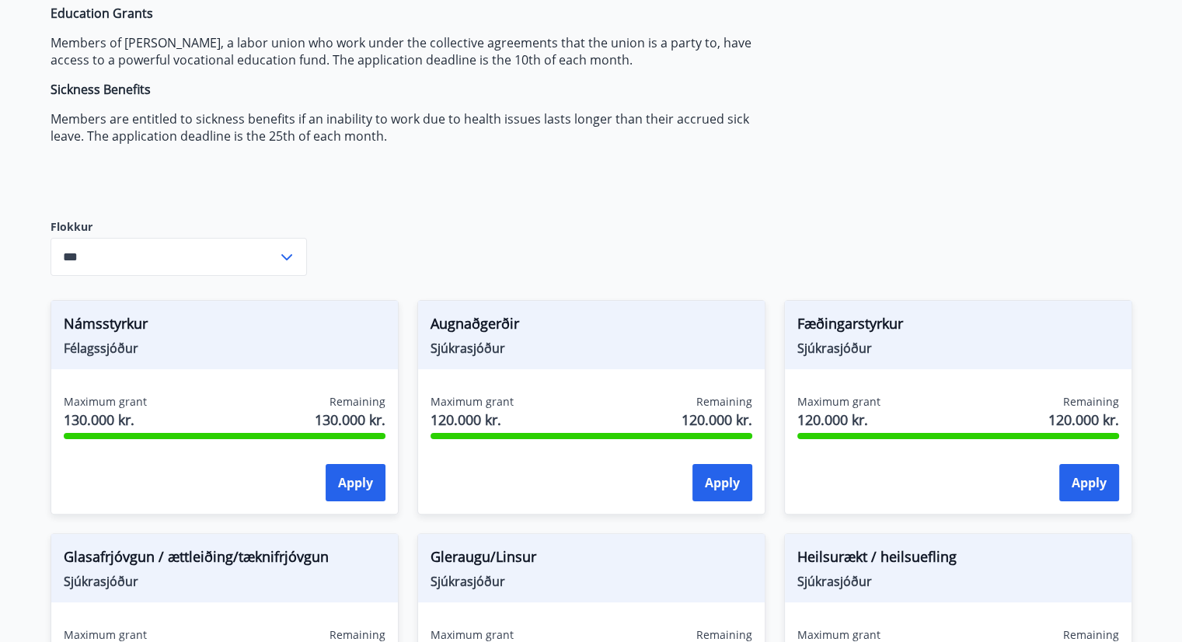
scroll to position [0, 0]
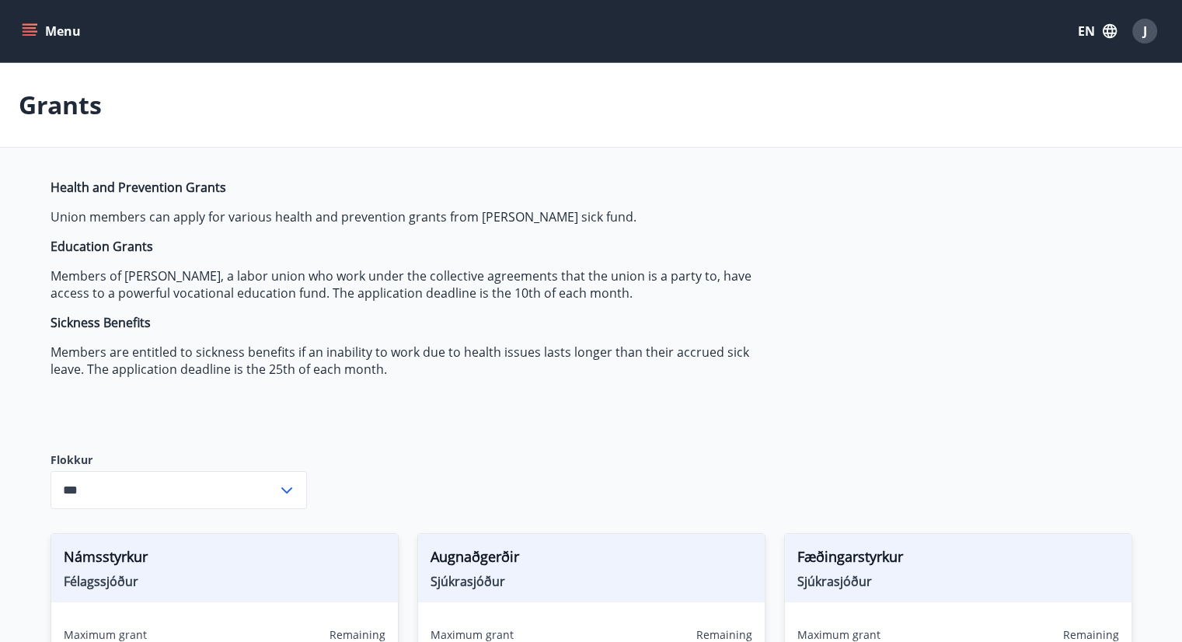
click at [33, 28] on icon "menu" at bounding box center [30, 28] width 14 height 2
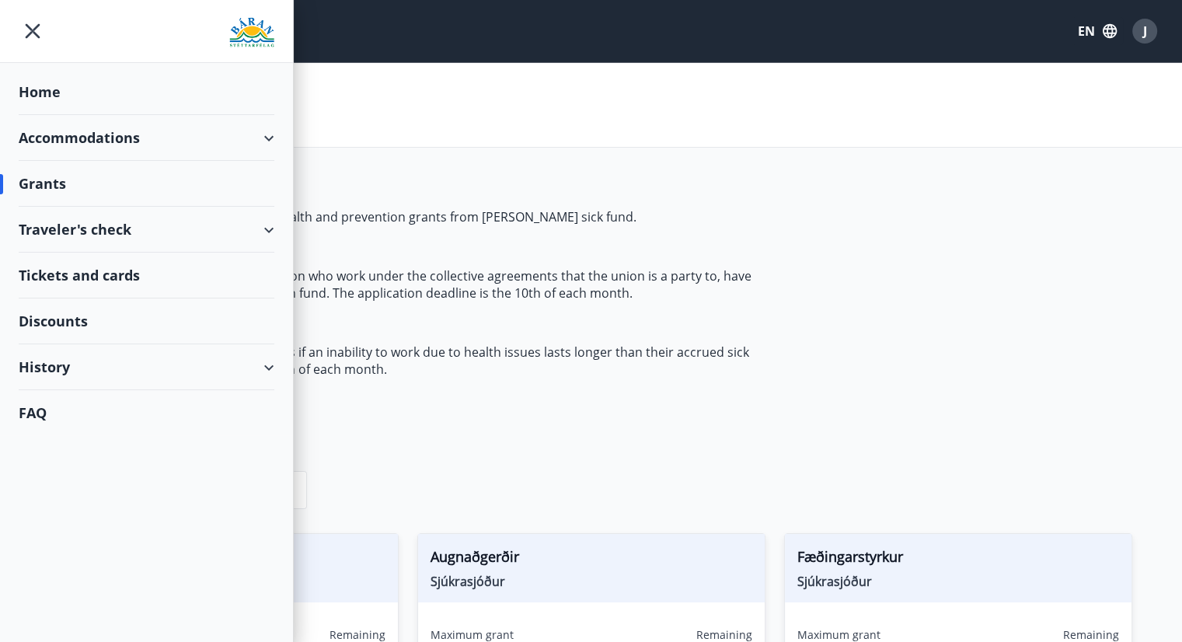
click at [50, 315] on div "Discounts" at bounding box center [147, 321] width 256 height 46
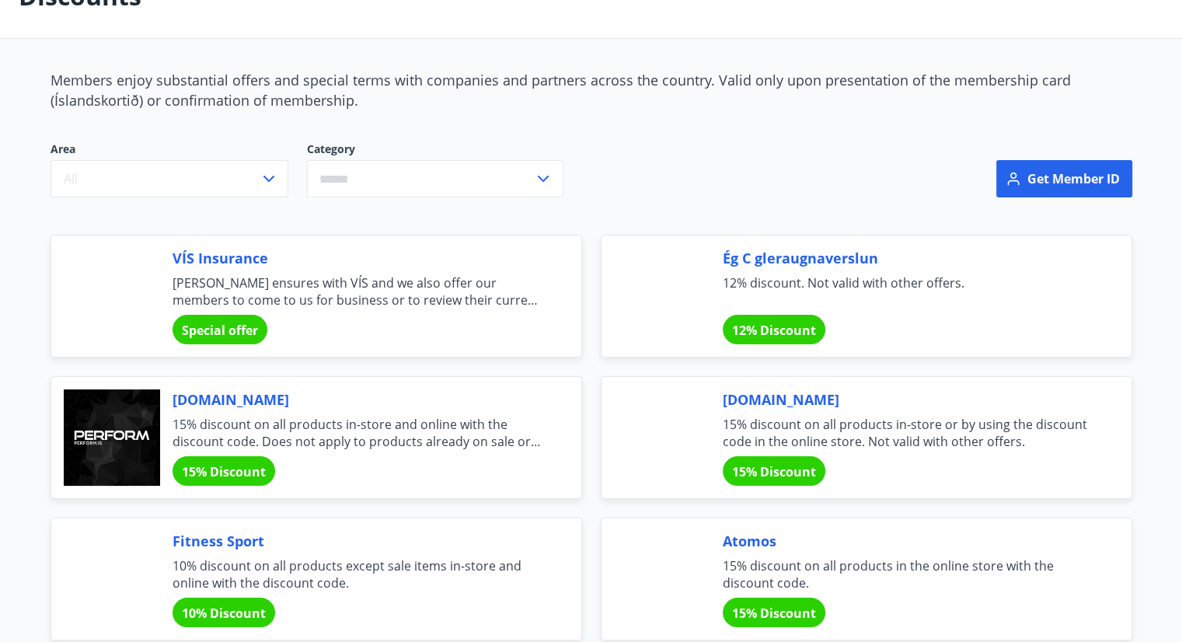
scroll to position [155, 0]
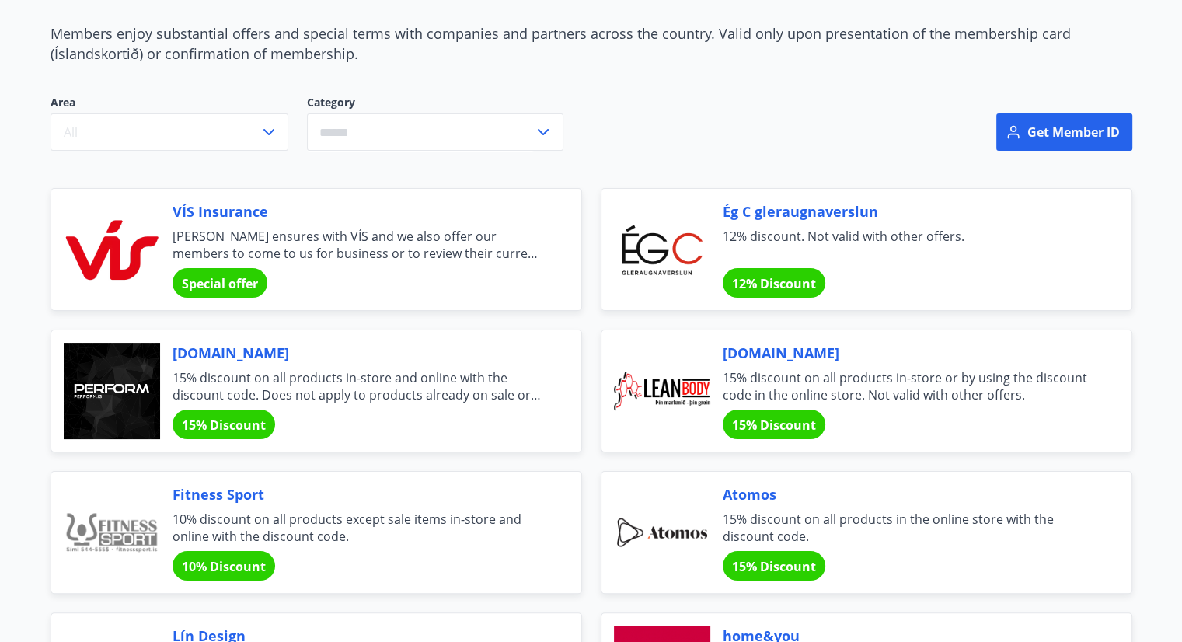
click at [215, 280] on span "Special offer" at bounding box center [220, 283] width 76 height 17
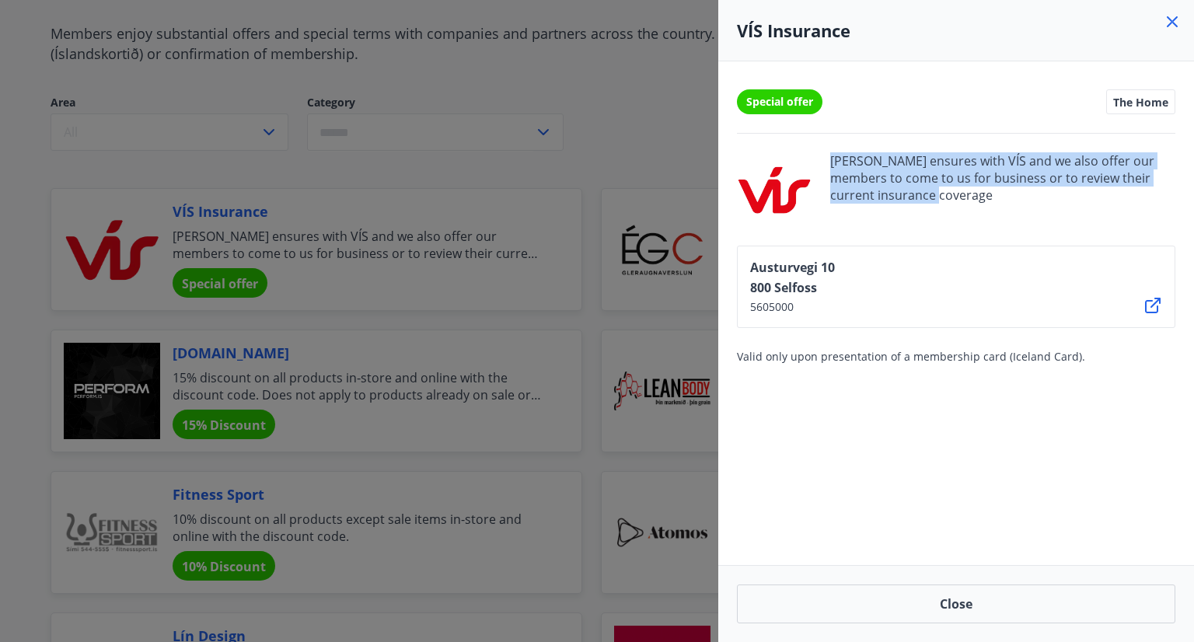
drag, startPoint x: 965, startPoint y: 208, endPoint x: 802, endPoint y: 165, distance: 168.7
click at [802, 165] on div "[PERSON_NAME] ensures with VÍS and we also offer our members to come to us for …" at bounding box center [956, 189] width 438 height 75
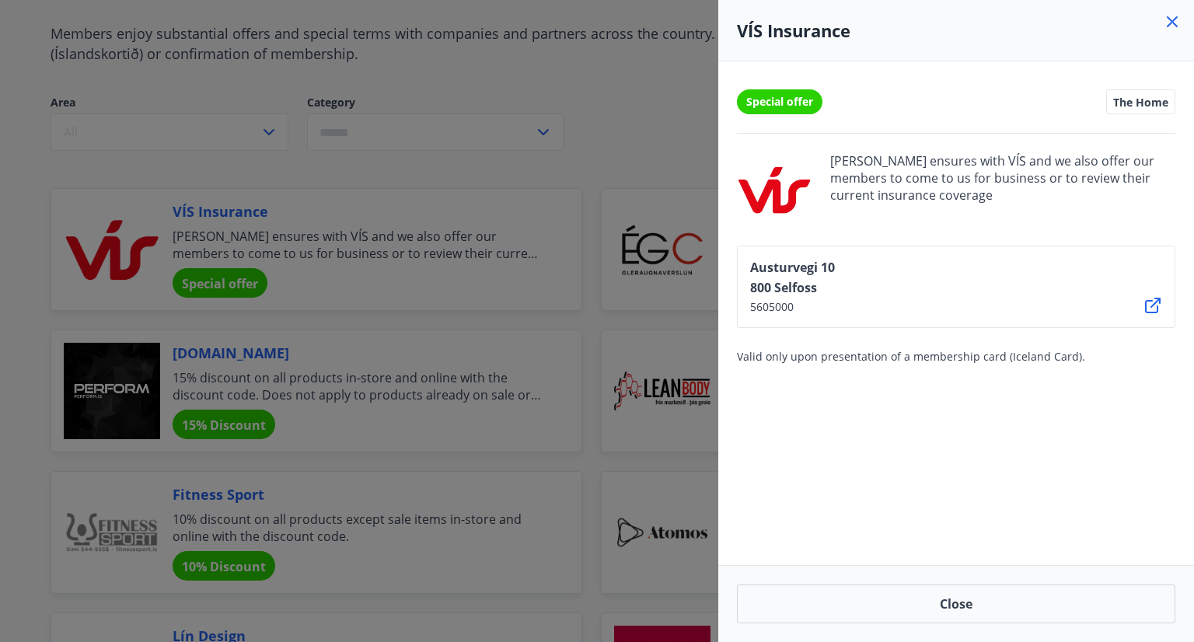
click at [441, 75] on div at bounding box center [597, 321] width 1194 height 642
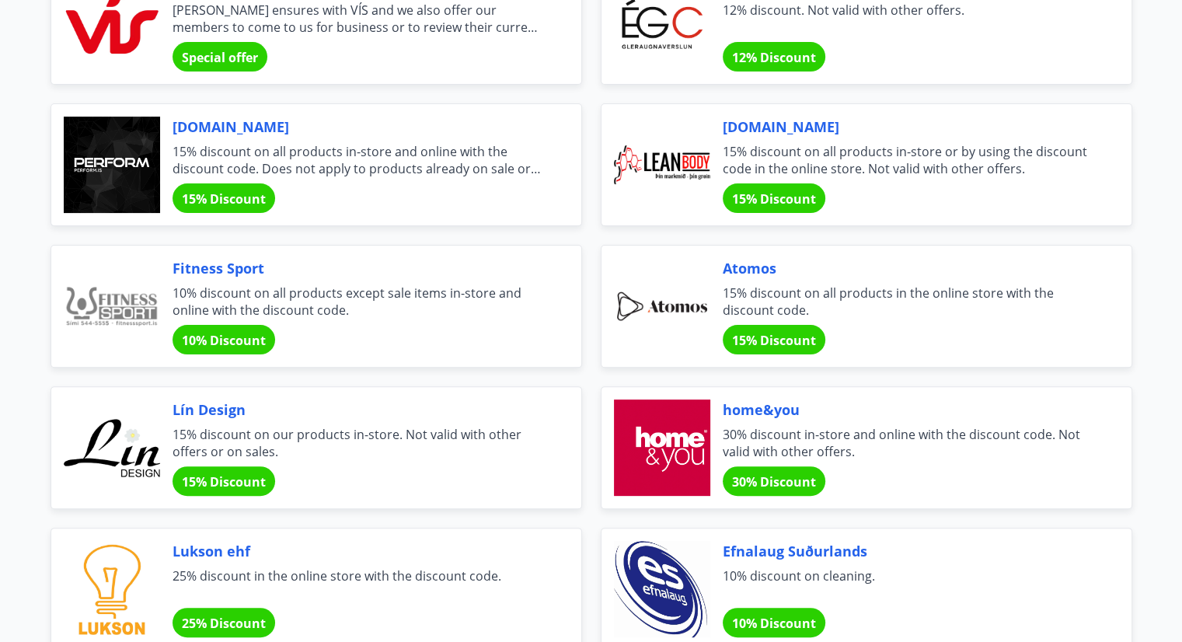
scroll to position [389, 0]
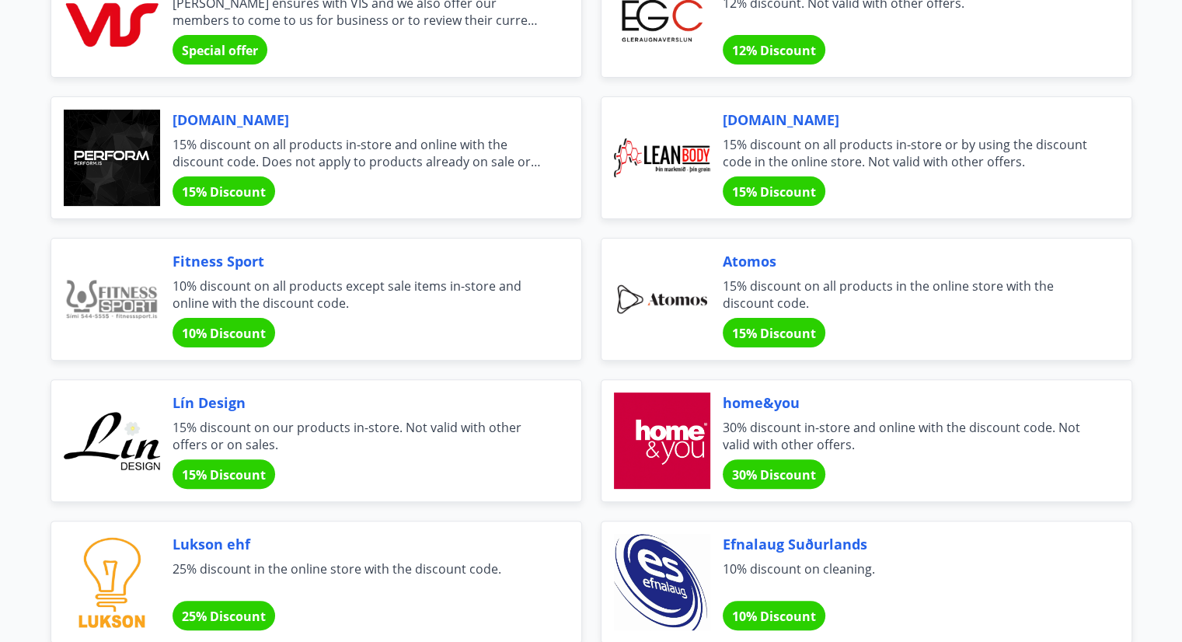
click at [773, 433] on span "30% discount in-store and online with the discount code. Not valid with other o…" at bounding box center [908, 436] width 371 height 34
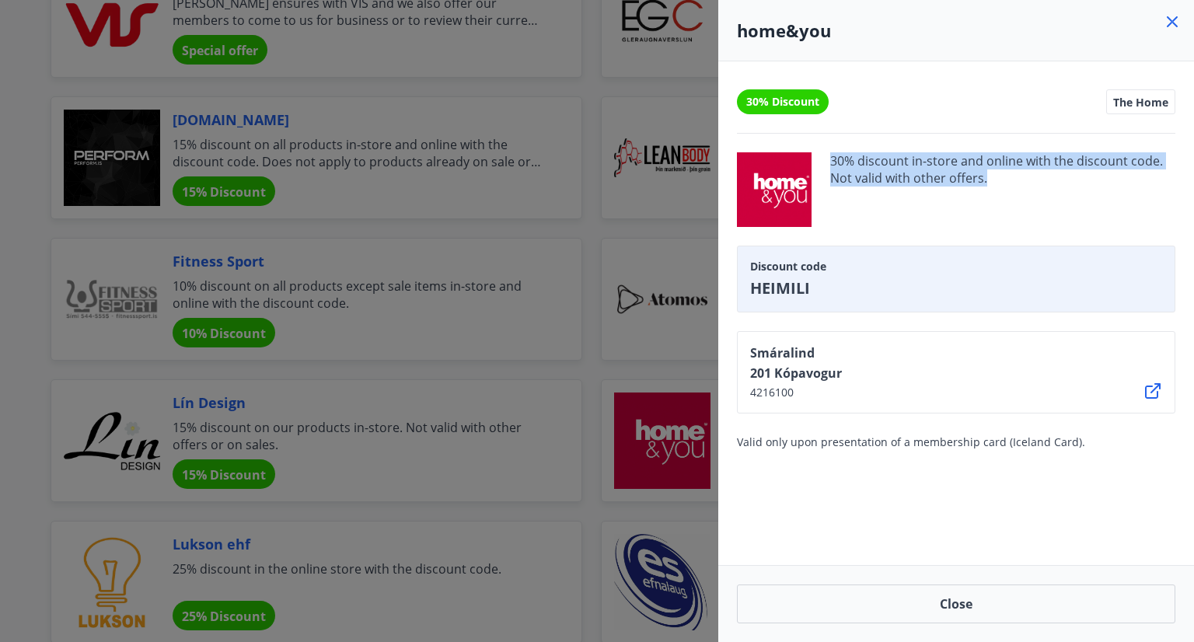
drag, startPoint x: 1017, startPoint y: 187, endPoint x: 775, endPoint y: 159, distance: 243.4
click at [775, 159] on div "30% discount in-store and online with the discount code. Not valid with other o…" at bounding box center [956, 189] width 438 height 75
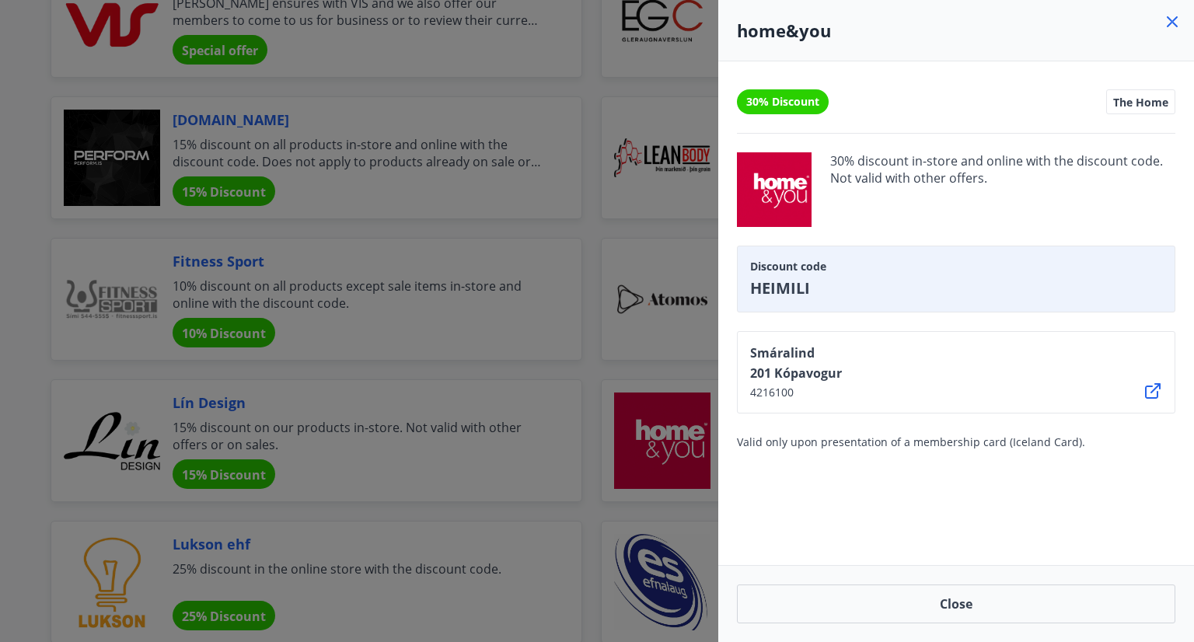
click at [0, 204] on div at bounding box center [597, 321] width 1194 height 642
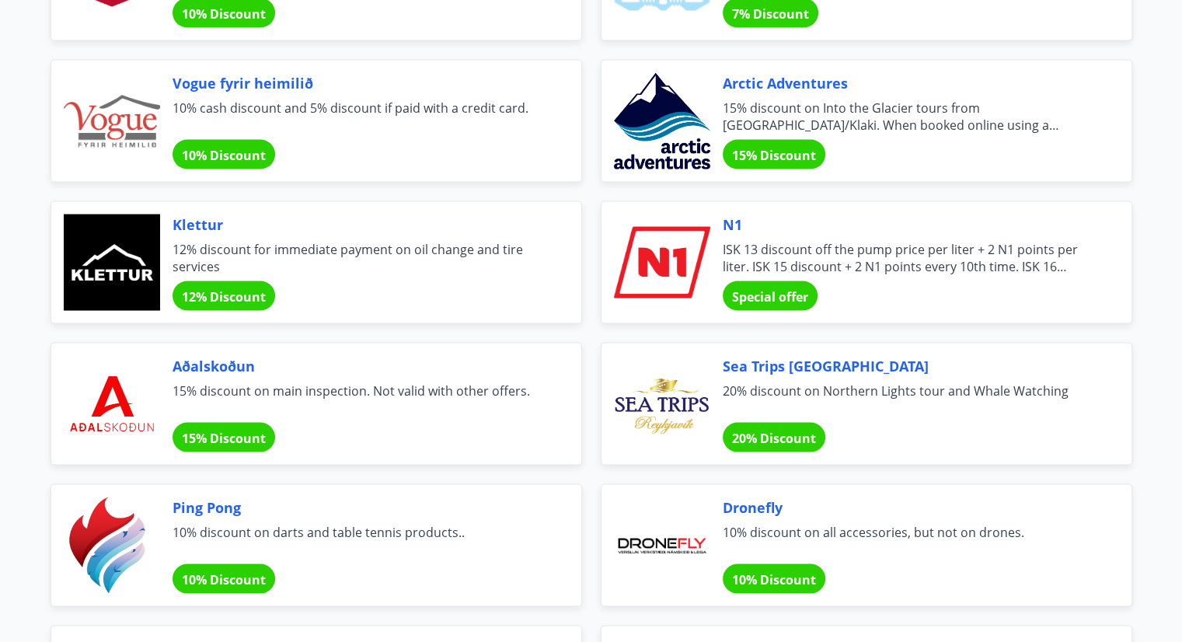
scroll to position [3031, 0]
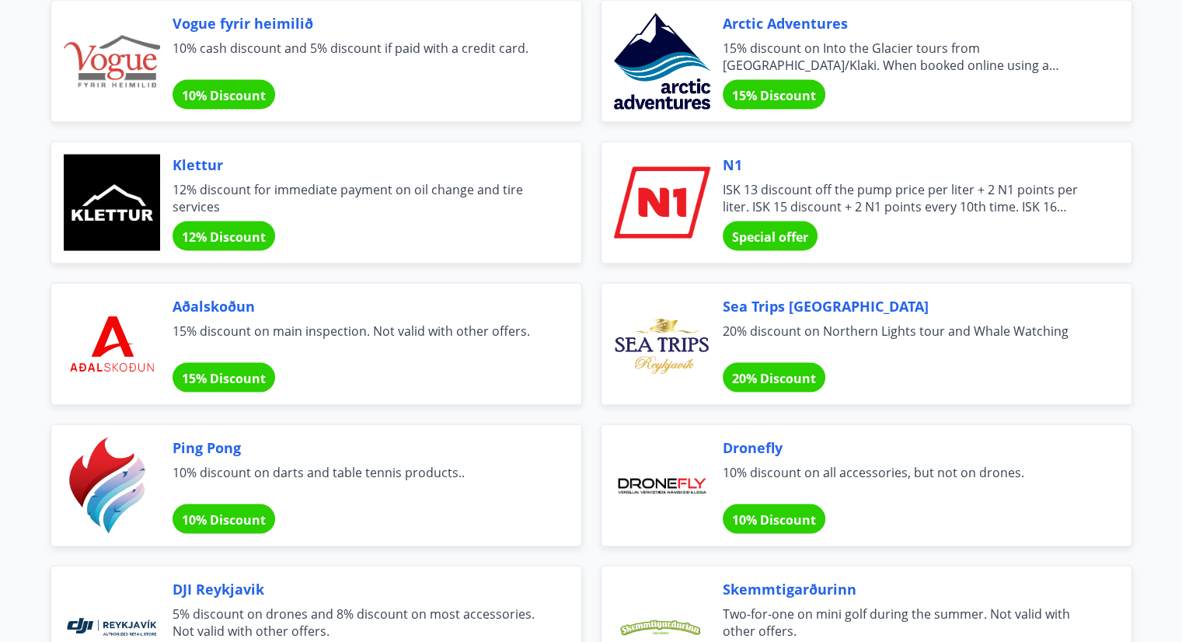
click at [794, 228] on span "Special offer" at bounding box center [770, 236] width 76 height 17
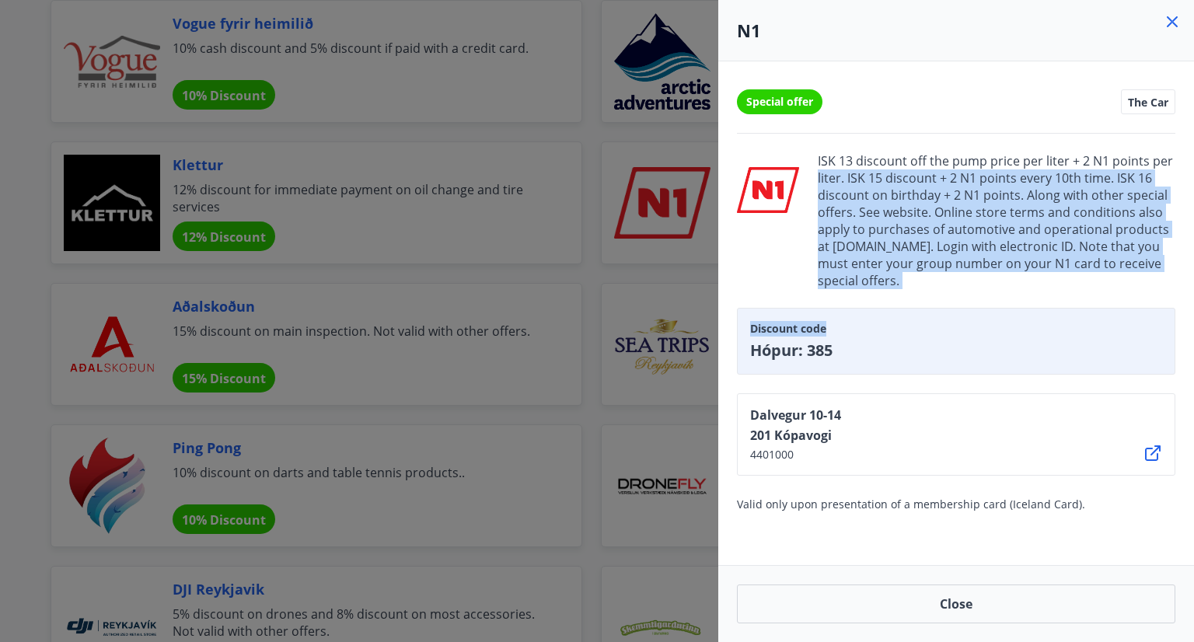
drag, startPoint x: 920, startPoint y: 292, endPoint x: 808, endPoint y: 178, distance: 159.9
click at [808, 178] on div "Special offer The Car ISK 13 discount off the pump price per liter + 2 N1 point…" at bounding box center [956, 313] width 476 height 504
click at [920, 260] on span "ISK 13 discount off the pump price per liter + 2 N1 points per liter. ISK 15 di…" at bounding box center [997, 220] width 358 height 137
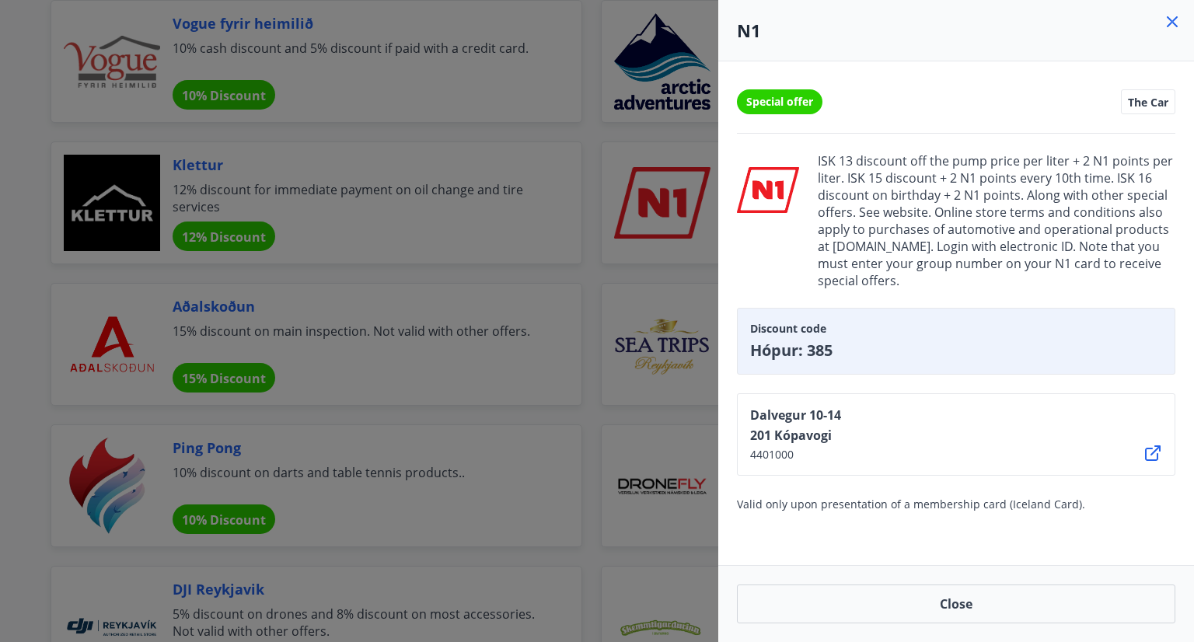
drag, startPoint x: 912, startPoint y: 280, endPoint x: 818, endPoint y: 158, distance: 154.5
click at [818, 158] on div "ISK 13 discount off the pump price per liter + 2 N1 points per liter. ISK 15 di…" at bounding box center [956, 220] width 438 height 137
click at [10, 242] on div at bounding box center [597, 321] width 1194 height 642
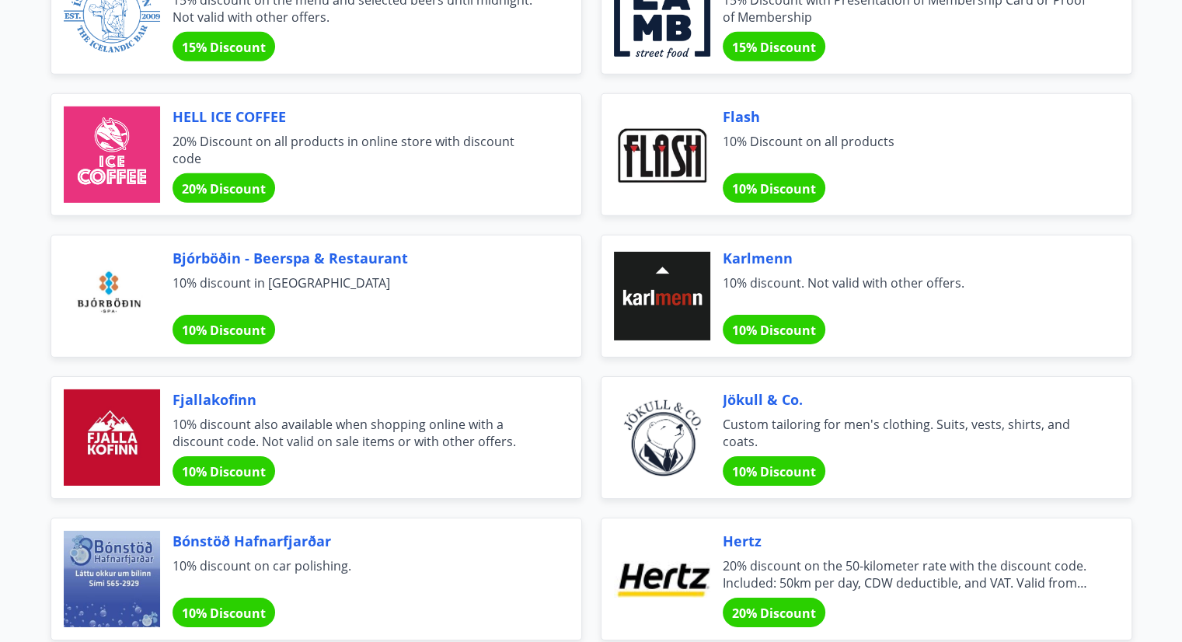
scroll to position [4913, 0]
